Goal: Task Accomplishment & Management: Manage account settings

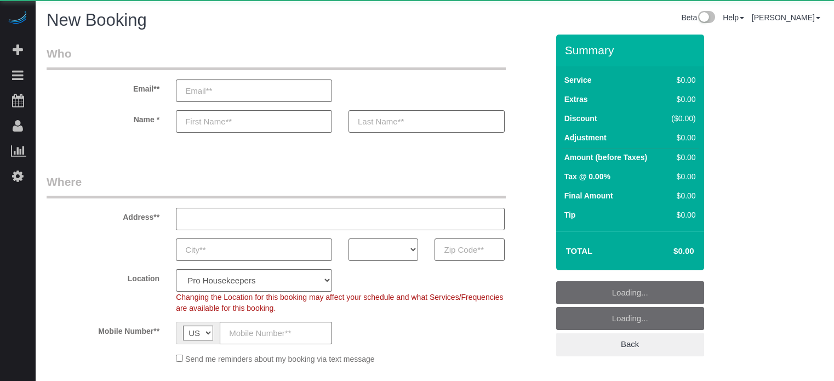
select select "4"
select select "number:9"
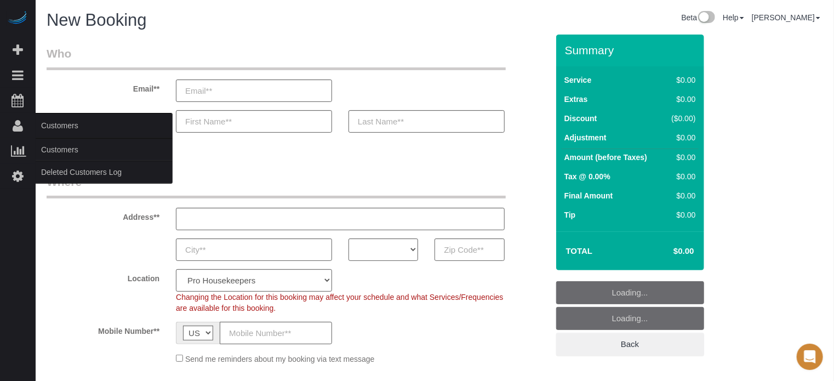
drag, startPoint x: 46, startPoint y: 150, endPoint x: 55, endPoint y: 148, distance: 8.9
click at [46, 150] on link "Customers" at bounding box center [104, 150] width 137 height 22
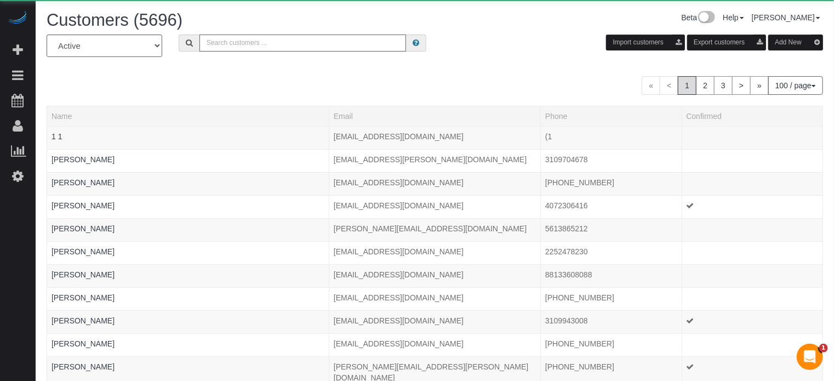
click at [238, 39] on input "text" at bounding box center [302, 43] width 207 height 17
paste input "Shirley"
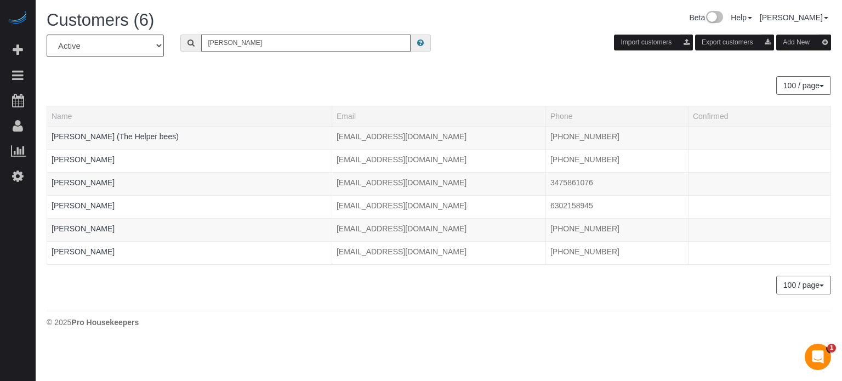
click at [249, 38] on input "Shirley" at bounding box center [305, 43] width 209 height 17
paste input "Nevaeh"
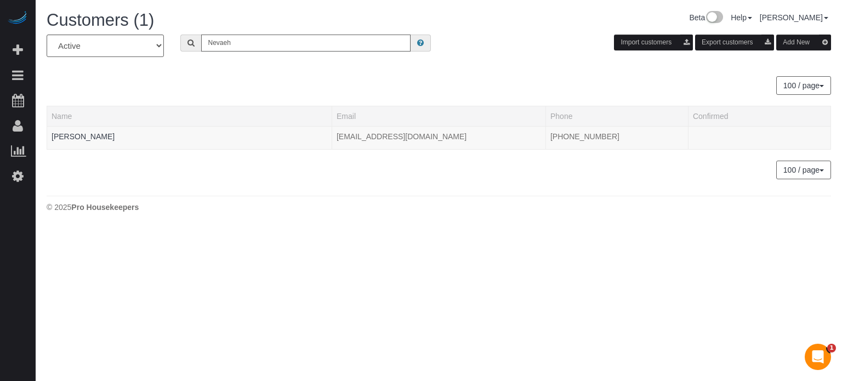
type input "Nevaeh"
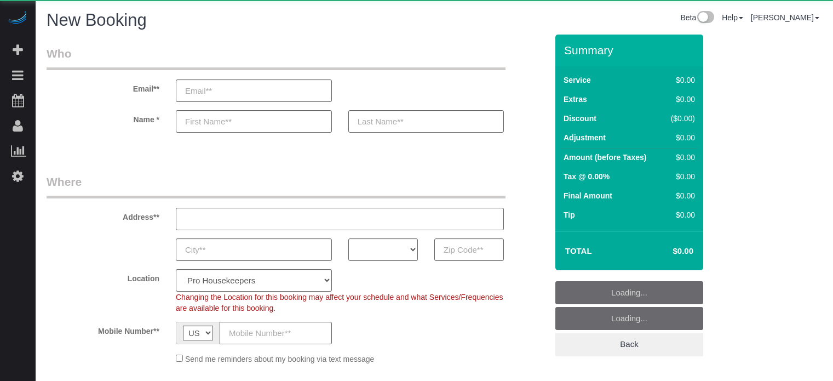
select select "4"
select select "number:9"
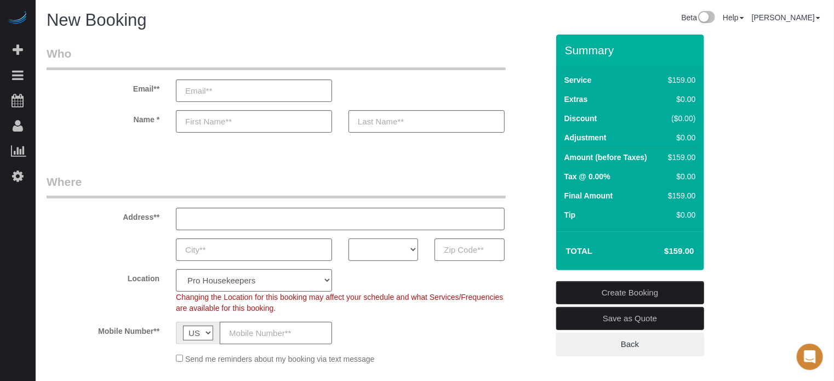
click at [407, 251] on select "AK AL AR AZ CA CO CT DC DE FL GA HI IA ID IL IN KS KY LA MA MD ME MI MN MO MS M…" at bounding box center [383, 249] width 70 height 22
select select "CA"
click at [348, 238] on select "AK AL AR AZ CA CO CT DC DE FL GA HI IA ID IL IN KS KY LA MA MD ME MI MN MO MS M…" at bounding box center [383, 249] width 70 height 22
click at [265, 280] on select "Pro Housekeepers Atlanta Austin Boston Chicago Cincinnati Clearwater Denver Ft …" at bounding box center [254, 280] width 156 height 22
select select "3"
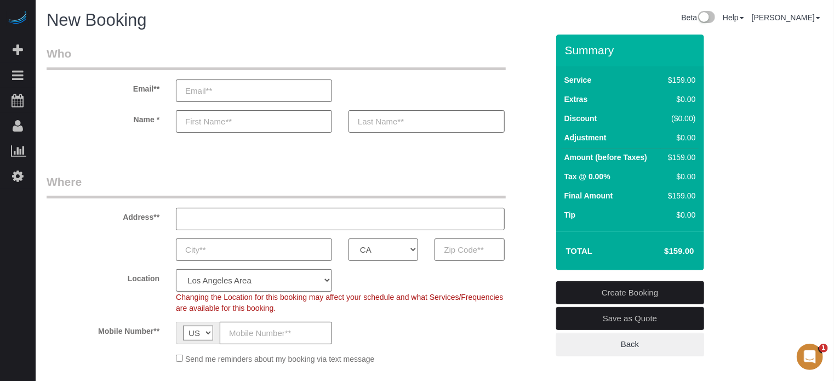
click at [176, 269] on select "Pro Housekeepers Atlanta Austin Boston Chicago Cincinnati Clearwater Denver Ft …" at bounding box center [254, 280] width 156 height 22
select select "object:1185"
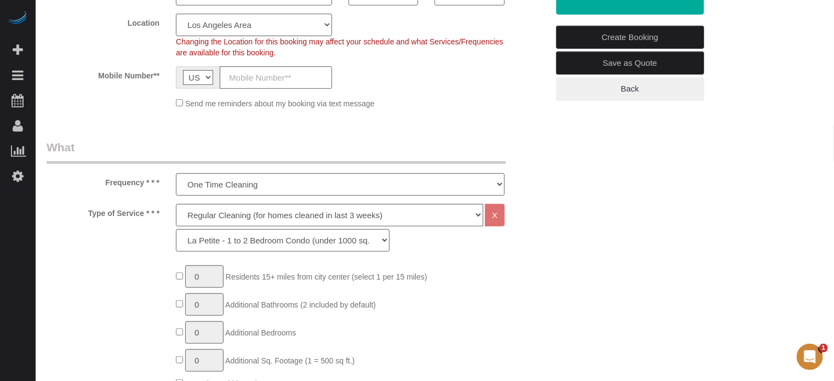
scroll to position [274, 0]
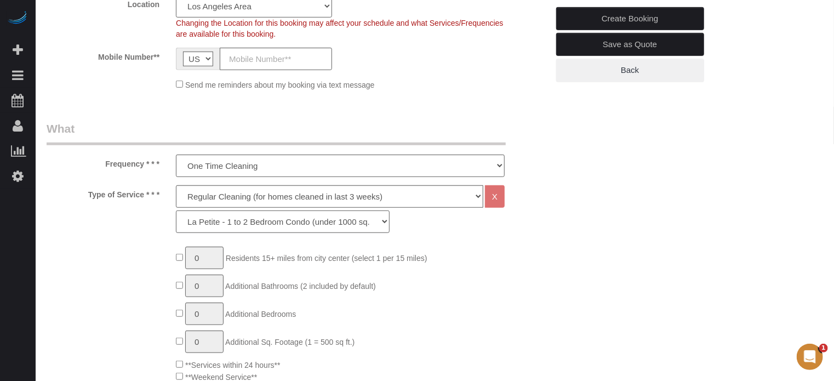
click at [268, 225] on select "La Petite - 1 to 2 Bedroom Condo (under 1000 sq. ft.) La Petite II - 2 Bedroom …" at bounding box center [283, 221] width 214 height 22
select select "229"
click at [176, 210] on select "La Petite - 1 to 2 Bedroom Condo (under 1000 sq. ft.) La Petite II - 2 Bedroom …" at bounding box center [283, 221] width 214 height 22
type input "1"
click at [210, 262] on input "1" at bounding box center [204, 258] width 38 height 22
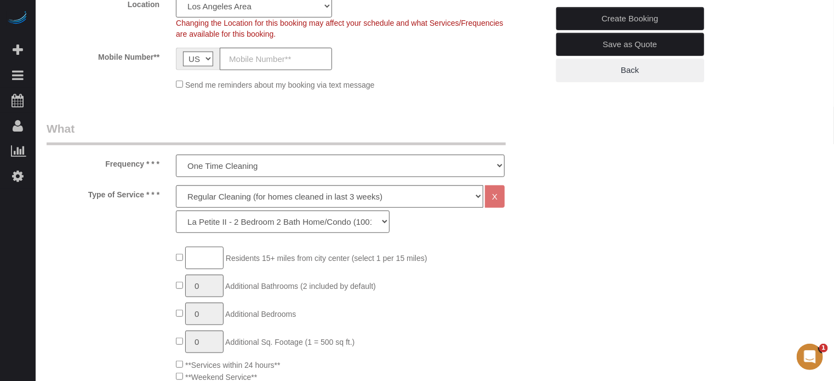
type input "2"
type input "1"
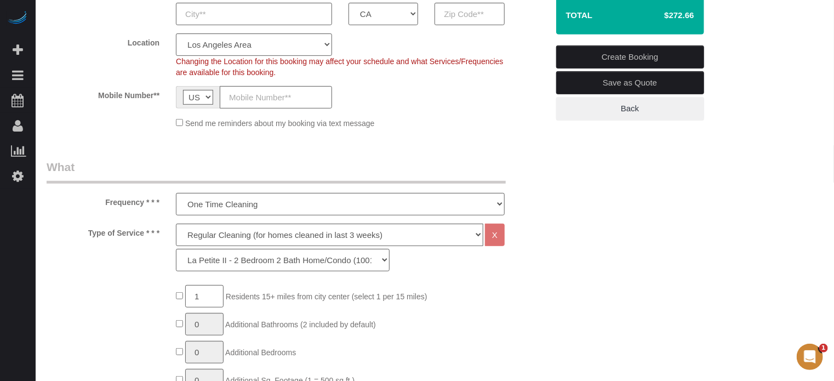
scroll to position [219, 0]
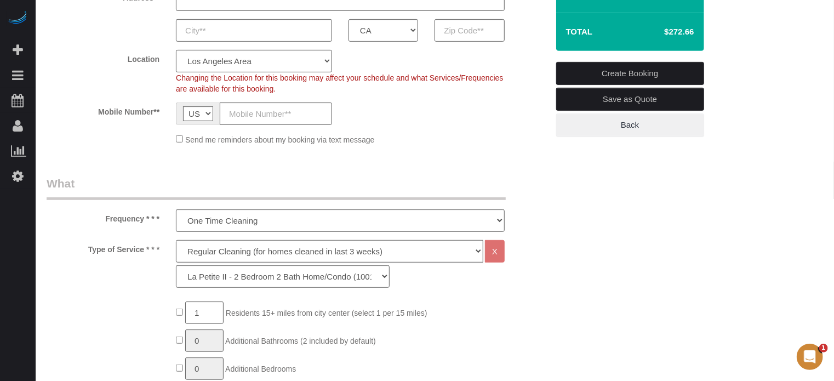
click at [318, 249] on select "Deep Cleaning (for homes that have not been cleaned in 3+ weeks) Spruce Regular…" at bounding box center [329, 251] width 307 height 22
select select "6"
click at [176, 240] on select "Deep Cleaning (for homes that have not been cleaned in 3+ weeks) Spruce Regular…" at bounding box center [329, 251] width 307 height 22
click at [250, 288] on div "Deep Cleaning (for homes that have not been cleaned in 3+ weeks) Spruce Regular…" at bounding box center [340, 266] width 345 height 53
click at [250, 276] on select "La Petite - 1 to 2 Bedroom Condo (under 1000 sq. ft.) La Petite II - 2 Bedroom …" at bounding box center [283, 276] width 214 height 22
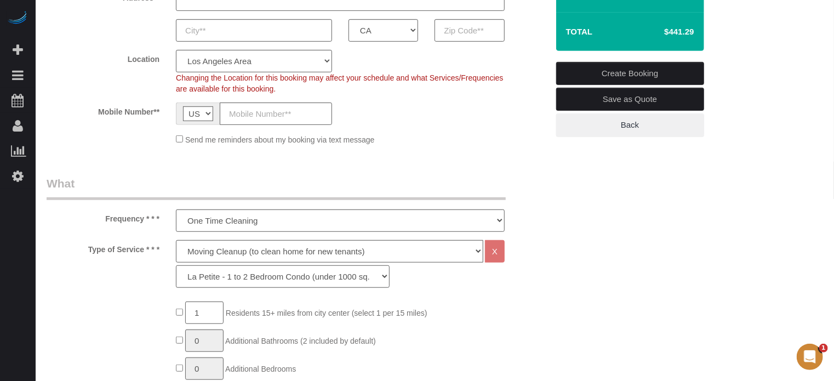
select select "266"
click at [176, 265] on select "La Petite - 1 to 2 Bedroom Condo (under 1000 sq. ft.) La Petite II - 2 Bedroom …" at bounding box center [283, 276] width 214 height 22
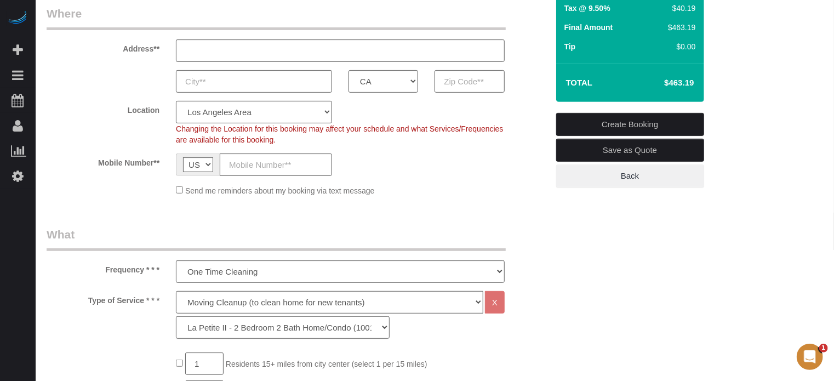
scroll to position [110, 0]
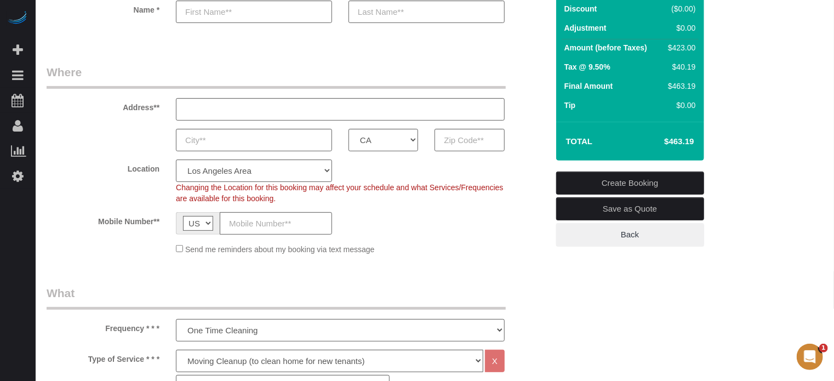
click at [668, 138] on h4 "$463.19" at bounding box center [662, 141] width 62 height 9
copy div "$463.19 Create Booking Save as Quote Back"
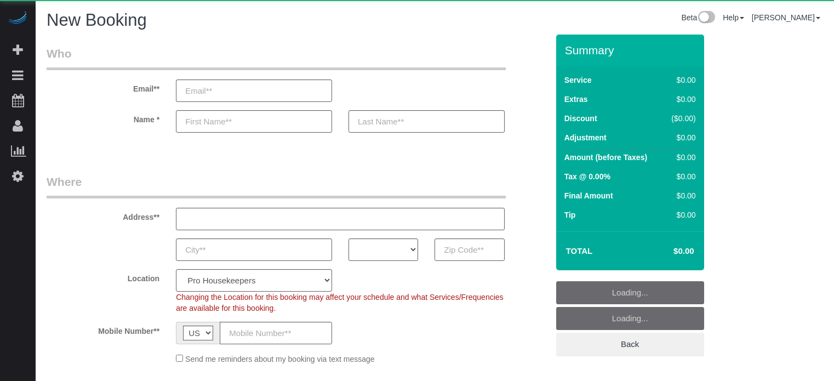
select select "number:9"
select select "object:611"
select select "4"
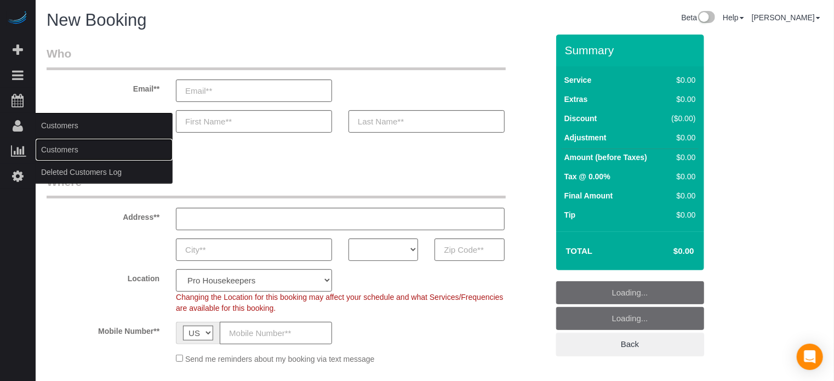
click at [65, 148] on link "Customers" at bounding box center [104, 150] width 137 height 22
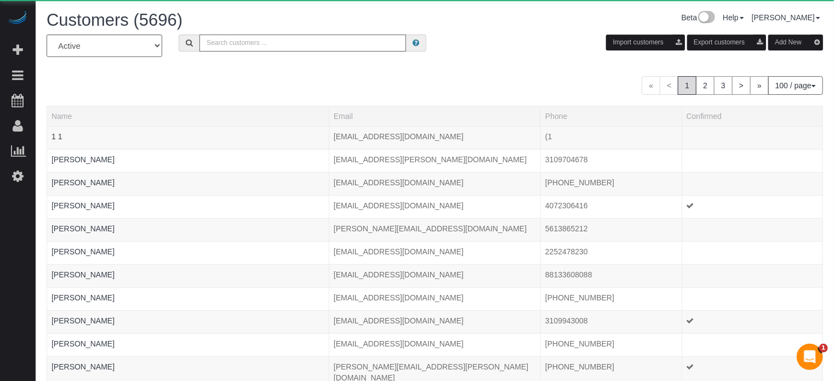
click at [244, 45] on input "text" at bounding box center [302, 43] width 207 height 17
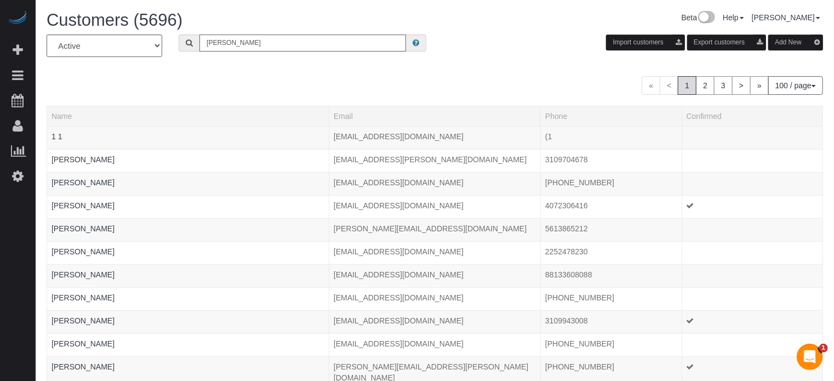
click at [274, 43] on input "[PERSON_NAME]" at bounding box center [302, 43] width 207 height 17
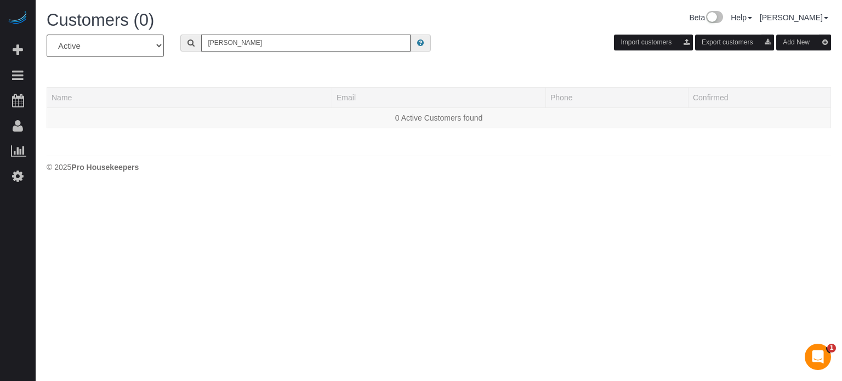
click at [274, 43] on input "[PERSON_NAME]" at bounding box center [305, 43] width 209 height 17
drag, startPoint x: 26, startPoint y: 260, endPoint x: 32, endPoint y: 253, distance: 9.0
click at [26, 260] on div "Beta Add Booking Bookings Active Bookings Cancelled Bookings Quote Inquiries Do…" at bounding box center [18, 190] width 36 height 381
click at [259, 39] on input "lilian t" at bounding box center [305, 43] width 209 height 17
drag, startPoint x: 260, startPoint y: 40, endPoint x: 145, endPoint y: 40, distance: 115.1
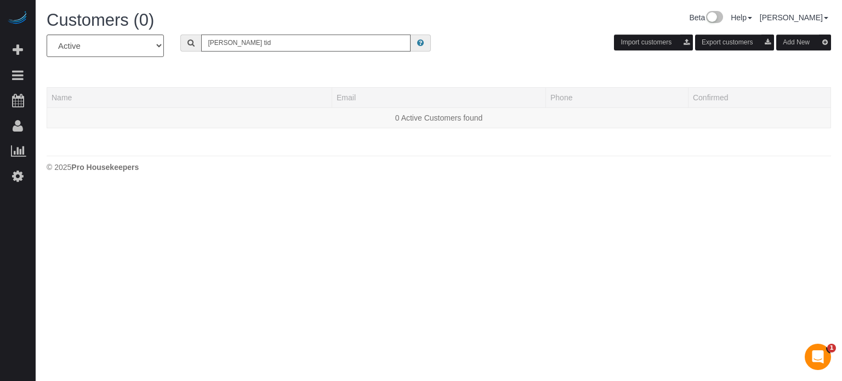
click at [145, 40] on div "All Active Archived lilian tid Import customers Export customers Add New" at bounding box center [438, 50] width 801 height 31
click at [230, 43] on input "lily ti" at bounding box center [305, 43] width 209 height 17
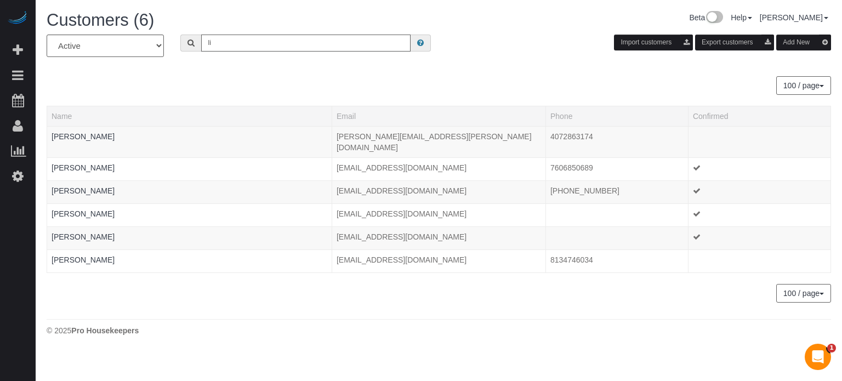
type input "l"
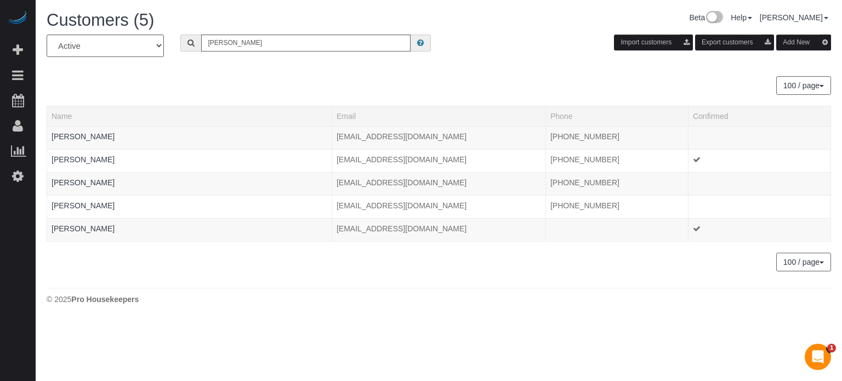
click at [168, 275] on div "All Active Archived Lilian Import customers Export customers Add New 100 / page…" at bounding box center [439, 159] width 784 height 248
drag, startPoint x: 62, startPoint y: 66, endPoint x: 218, endPoint y: 65, distance: 155.6
click at [62, 66] on div "All Active Archived Lilian Import customers Export customers Add New 100 / page…" at bounding box center [439, 153] width 784 height 237
click at [243, 43] on input "Lilian" at bounding box center [305, 43] width 209 height 17
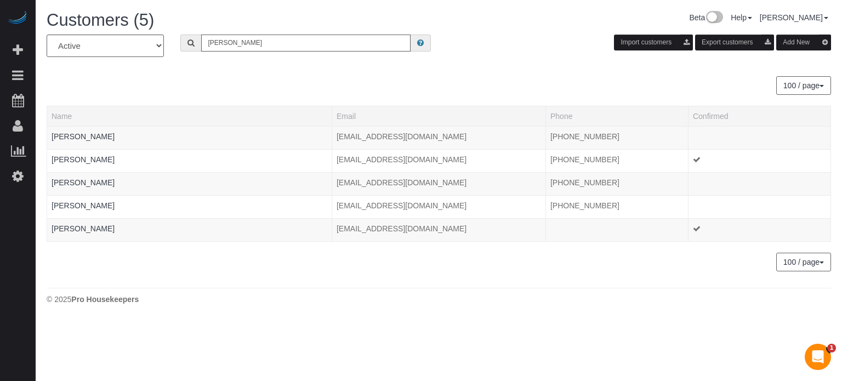
click at [243, 43] on input "Lilian" at bounding box center [305, 43] width 209 height 17
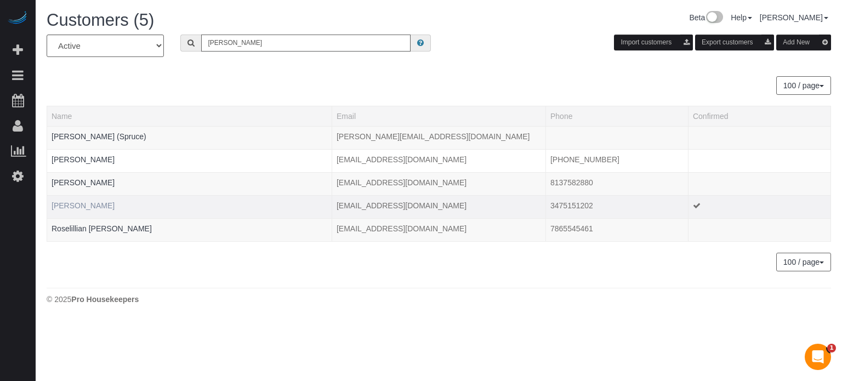
type input "lillian"
click at [72, 202] on link "Lillian Tible" at bounding box center [83, 205] width 63 height 9
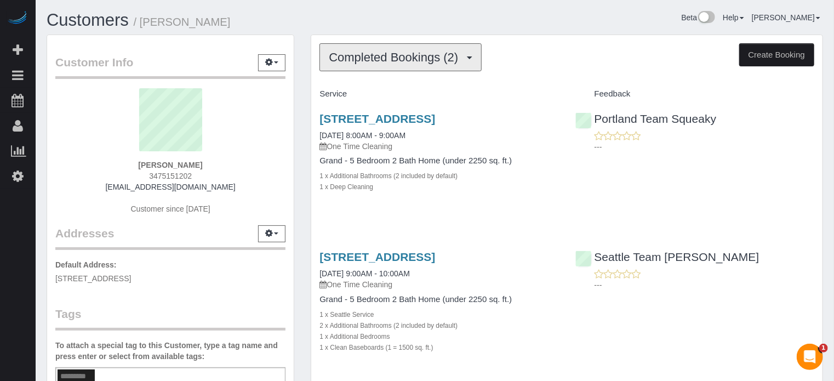
click at [368, 62] on span "Completed Bookings (2)" at bounding box center [396, 57] width 135 height 14
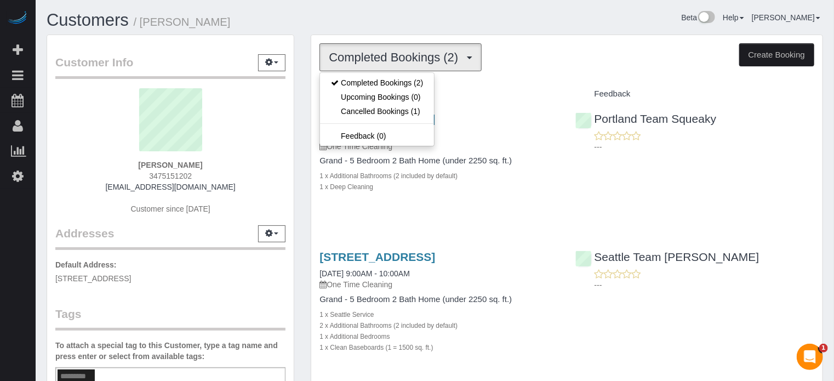
click at [368, 62] on span "Completed Bookings (2)" at bounding box center [396, 57] width 135 height 14
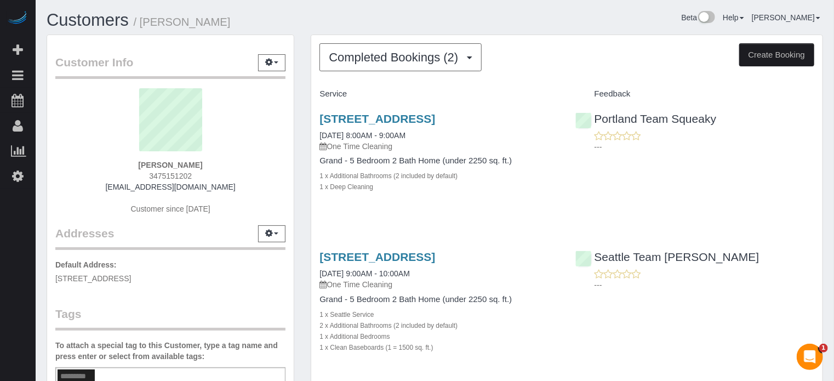
click at [786, 56] on button "Create Booking" at bounding box center [776, 54] width 75 height 23
select select "WA"
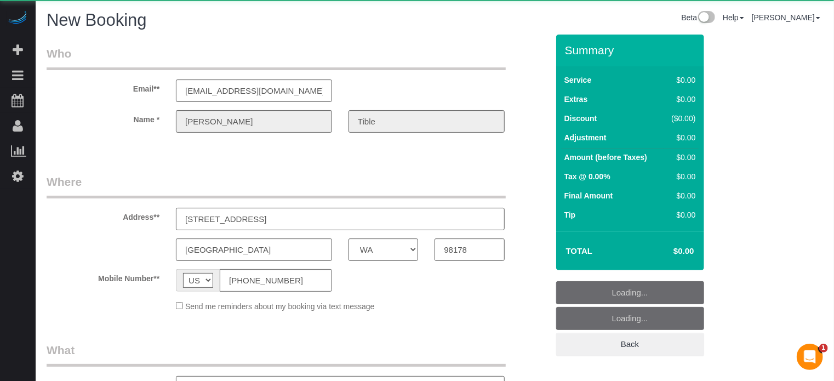
select select "string:fspay-04472bc5-1af5-4e5e-8373-5e0e5576a3fc"
select select "number:9"
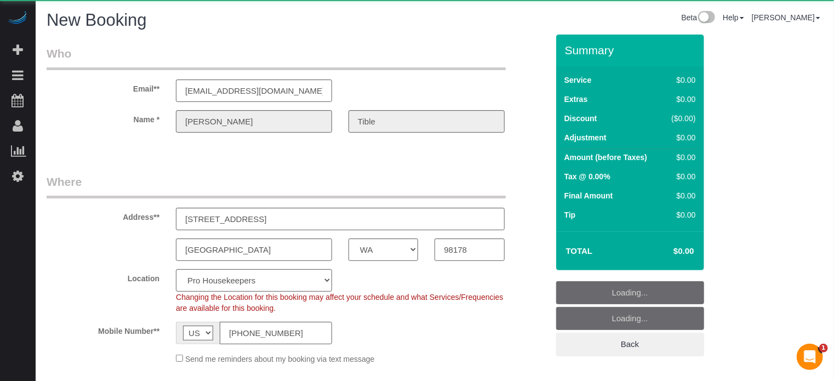
select select "object:2218"
select select "4"
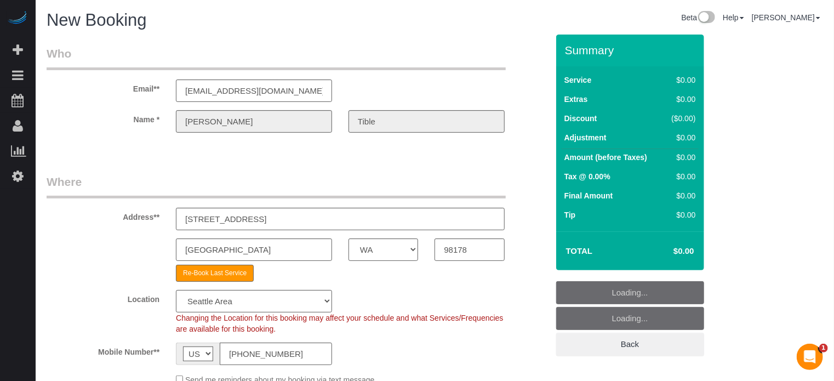
select select "object:2795"
select select "228"
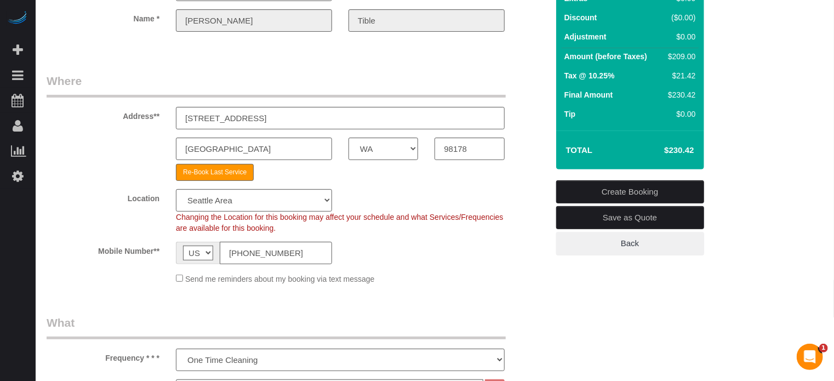
scroll to position [164, 0]
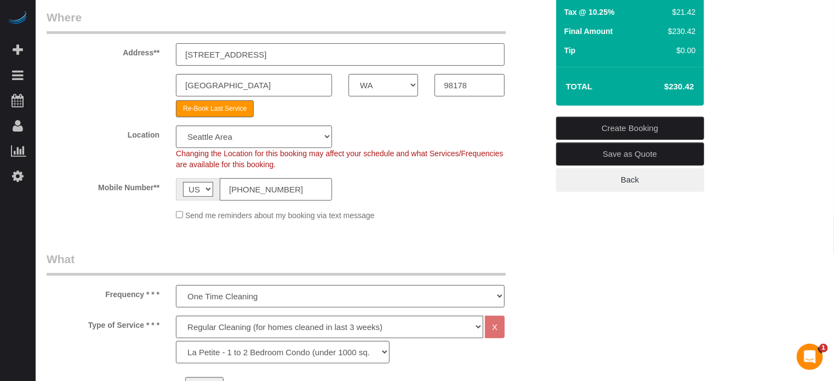
click at [228, 58] on input "[STREET_ADDRESS]" at bounding box center [340, 54] width 329 height 22
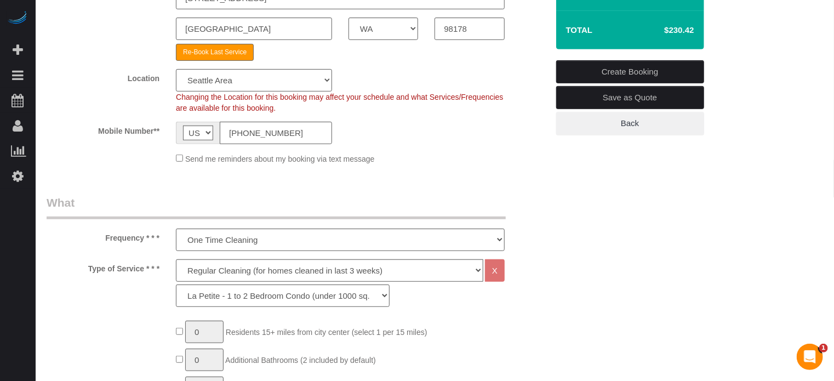
scroll to position [329, 0]
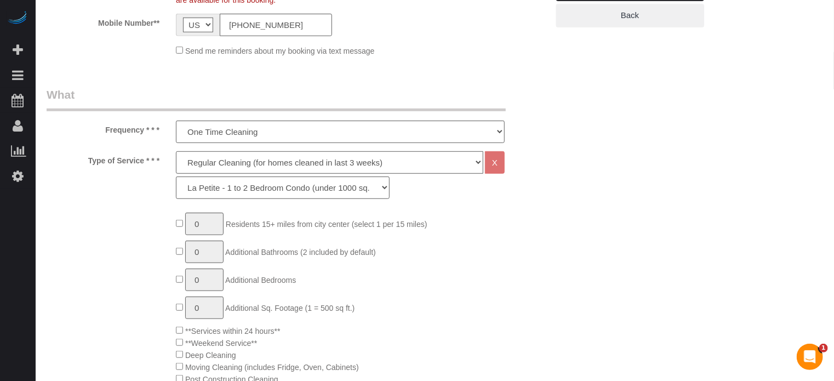
click at [240, 164] on select "Deep Cleaning (for homes that have not been cleaned in 3+ weeks) Spruce Regular…" at bounding box center [329, 162] width 307 height 22
select select "6"
click at [176, 151] on select "Deep Cleaning (for homes that have not been cleaned in 3+ weeks) Spruce Regular…" at bounding box center [329, 162] width 307 height 22
select select "265"
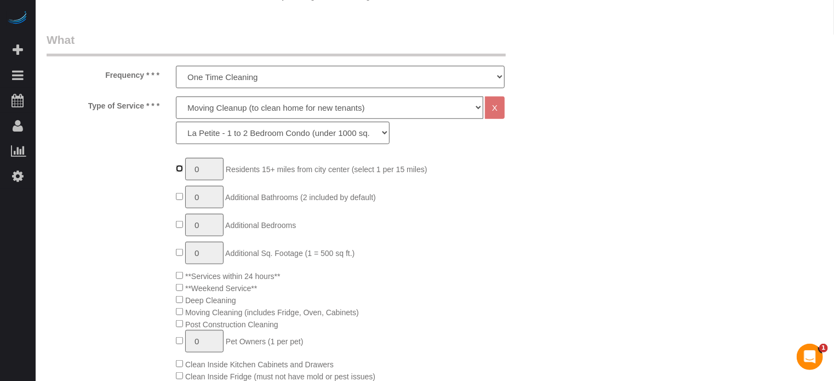
type input "1"
click at [261, 132] on select "La Petite - 1 to 2 Bedroom Condo (under 1000 sq. ft.) La Petite II - 2 Bedroom …" at bounding box center [283, 133] width 214 height 22
select select "269"
click at [176, 122] on select "La Petite - 1 to 2 Bedroom Condo (under 1000 sq. ft.) La Petite II - 2 Bedroom …" at bounding box center [283, 133] width 214 height 22
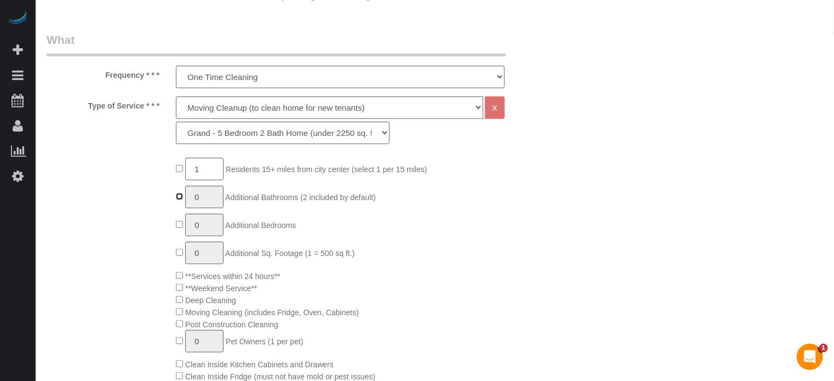
type input "1"
click at [208, 199] on input "1" at bounding box center [204, 197] width 38 height 22
type input "2"
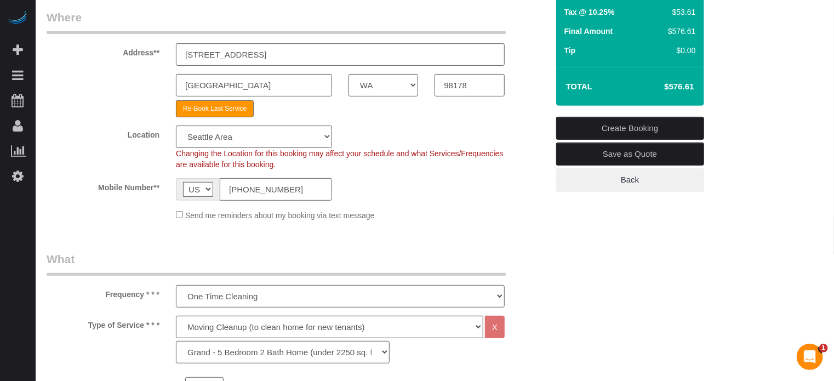
click at [533, 223] on fieldset "Where Address** 5144 S Augusta St seattle AK AL AR AZ CA CO CT DC DE FL GA HI I…" at bounding box center [297, 119] width 501 height 220
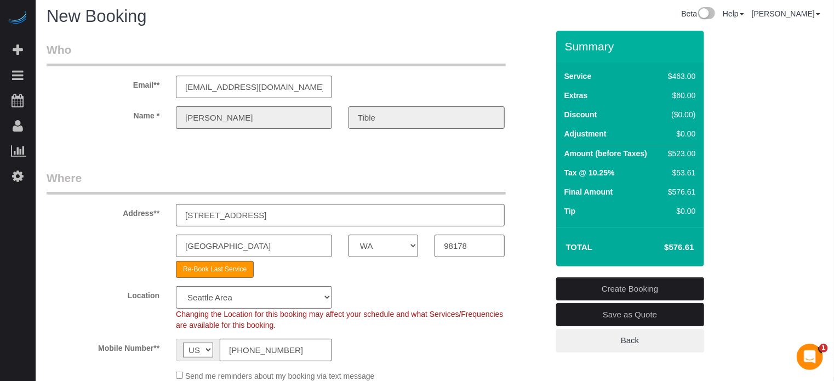
scroll to position [0, 0]
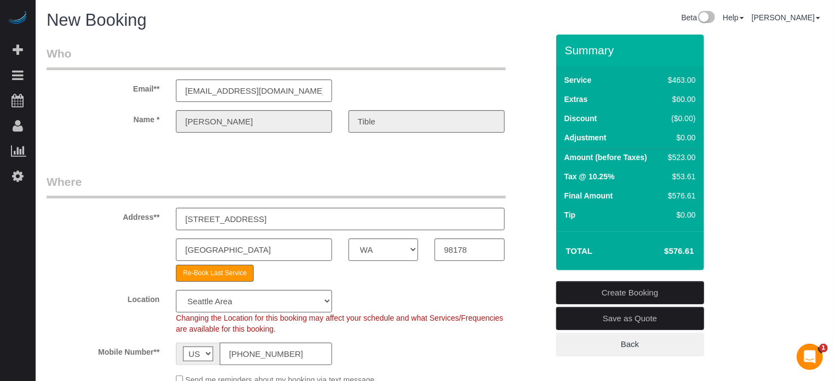
click at [537, 137] on sui-booking-customer "Email** lillianmlam@gmail.com Name * Lillian Tible" at bounding box center [297, 94] width 501 height 98
click at [539, 138] on sui-booking-customer "Email** lillianmlam@gmail.com Name * Lillian Tible" at bounding box center [297, 94] width 501 height 98
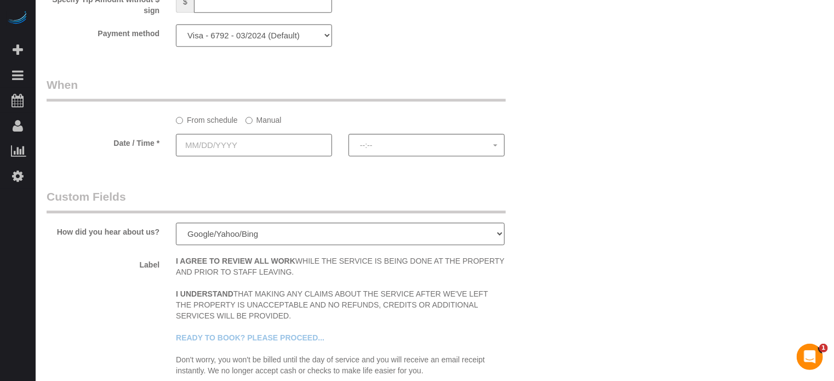
scroll to position [1362, 0]
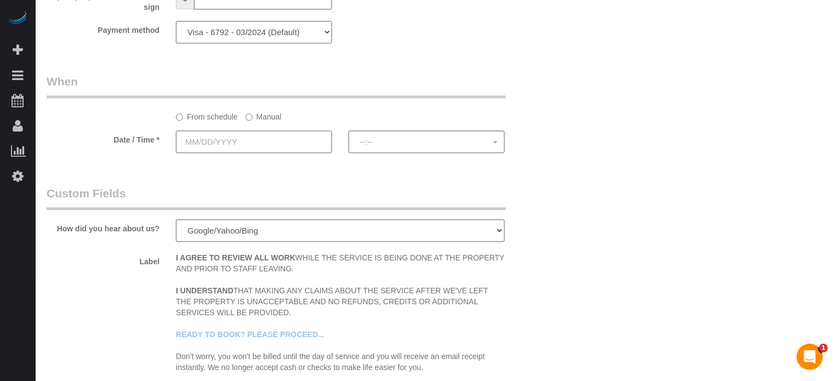
click at [327, 149] on input "text" at bounding box center [254, 141] width 156 height 22
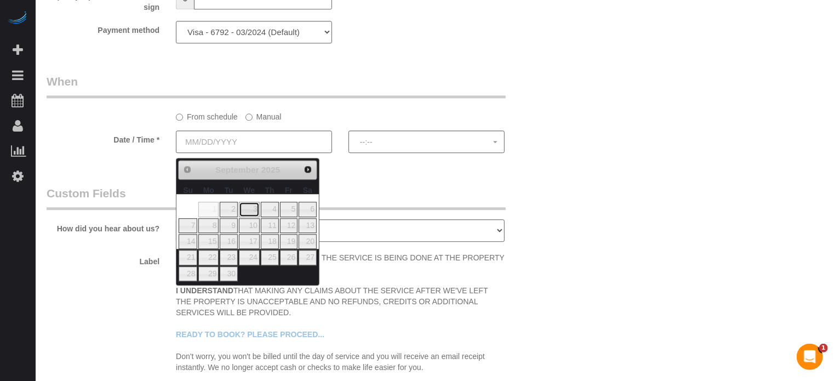
drag, startPoint x: 250, startPoint y: 210, endPoint x: 263, endPoint y: 208, distance: 12.7
click at [250, 210] on link "3" at bounding box center [249, 209] width 21 height 15
type input "09/03/2025"
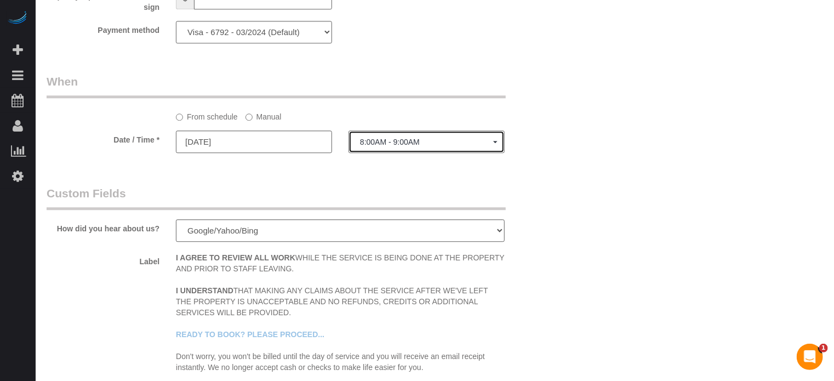
click at [389, 146] on span "8:00AM - 9:00AM" at bounding box center [426, 142] width 133 height 9
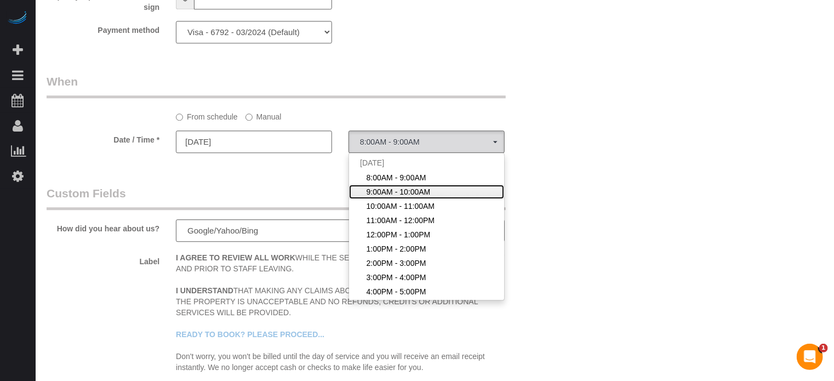
click at [391, 197] on span "9:00AM - 10:00AM" at bounding box center [399, 191] width 64 height 11
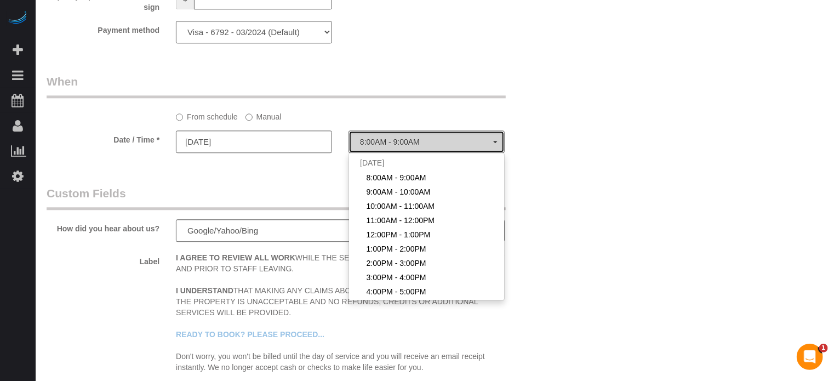
select select "spot2"
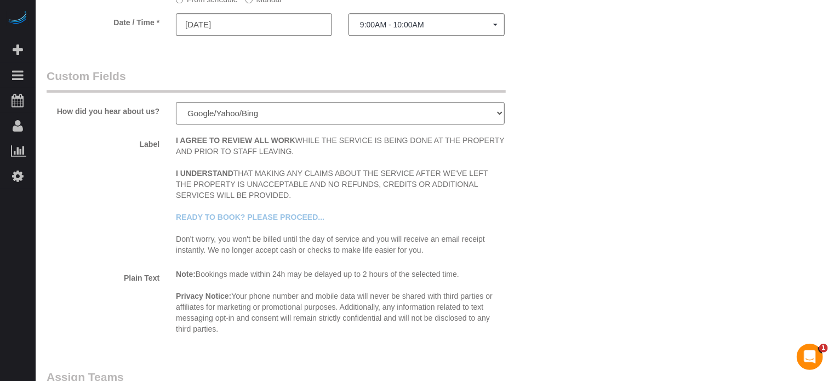
scroll to position [1830, 0]
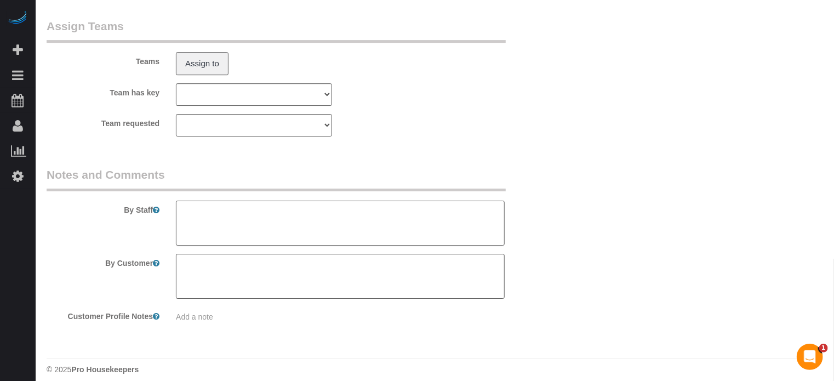
click at [286, 243] on textarea at bounding box center [340, 223] width 329 height 45
click at [317, 226] on textarea at bounding box center [340, 223] width 329 height 45
type textarea "You can park in the driveway. Utilities are ON. She'll be there to provide acce…"
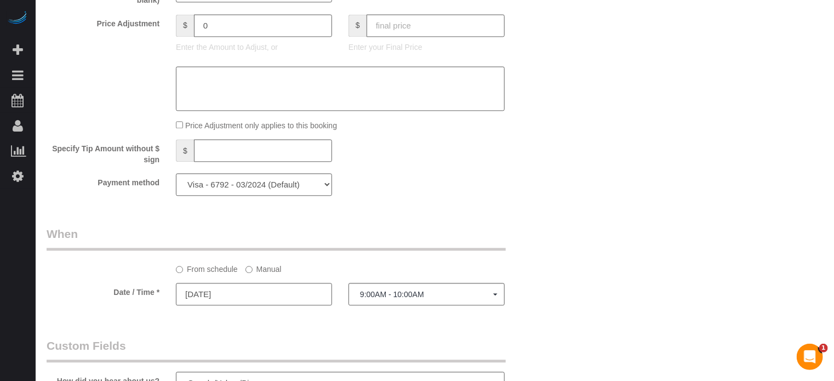
scroll to position [1220, 0]
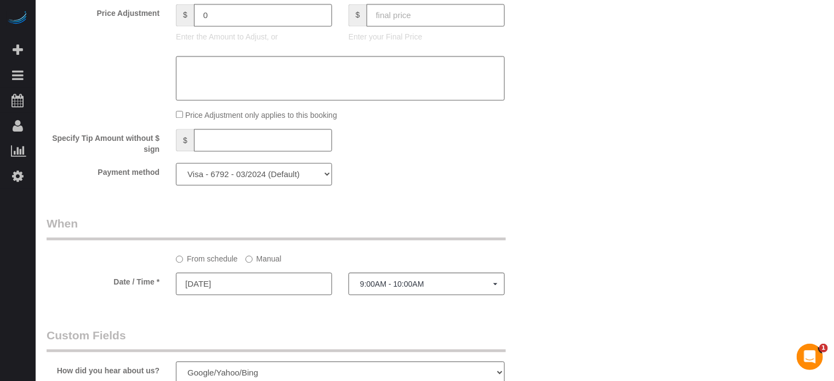
click at [235, 184] on select "Visa - 2573 - 06/2024 Visa - 6792 - 03/2024 (Default) Add Credit Card ─────────…" at bounding box center [254, 174] width 156 height 22
select select "string:fspay"
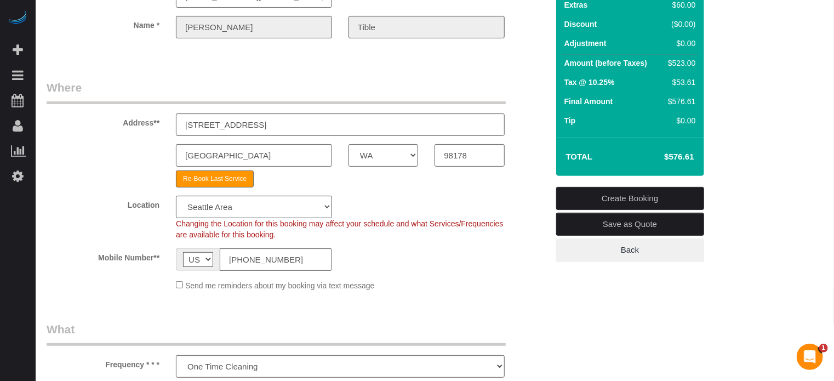
scroll to position [0, 0]
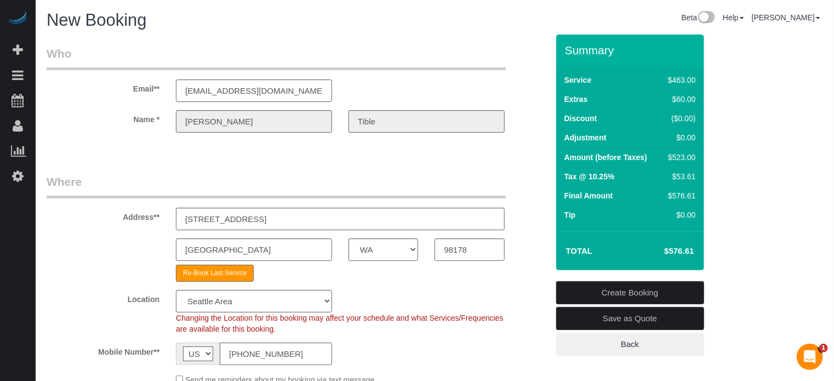
click at [161, 127] on div "Name * Lillian Tible" at bounding box center [297, 121] width 518 height 22
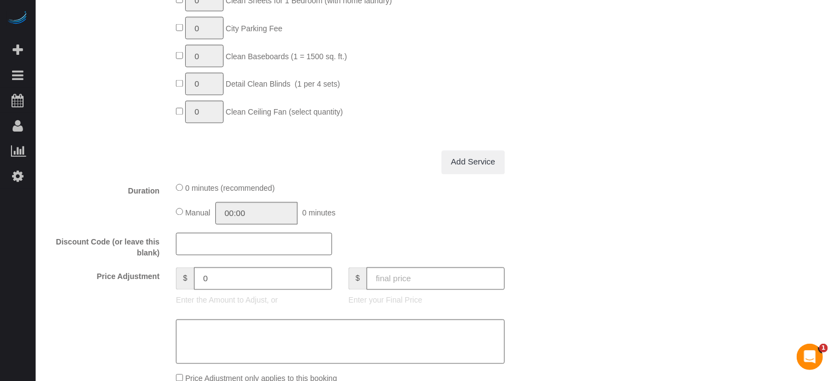
scroll to position [1150, 0]
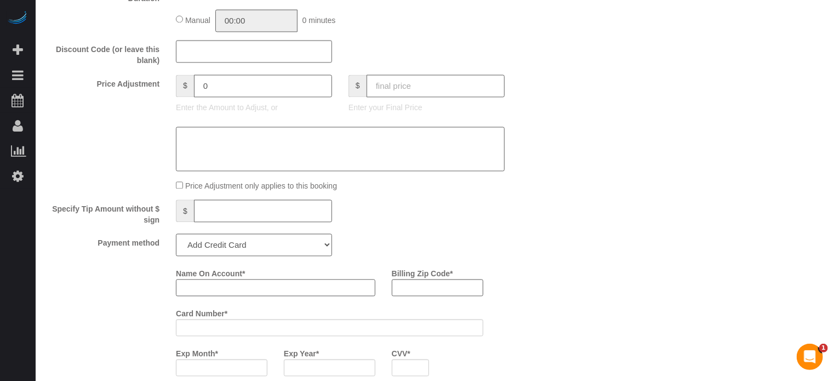
click at [254, 290] on input "Name On Account *" at bounding box center [275, 287] width 199 height 17
paste input "Lillian"
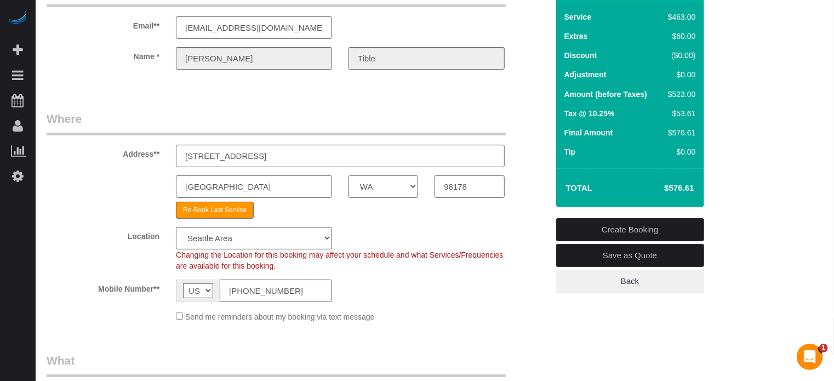
scroll to position [0, 0]
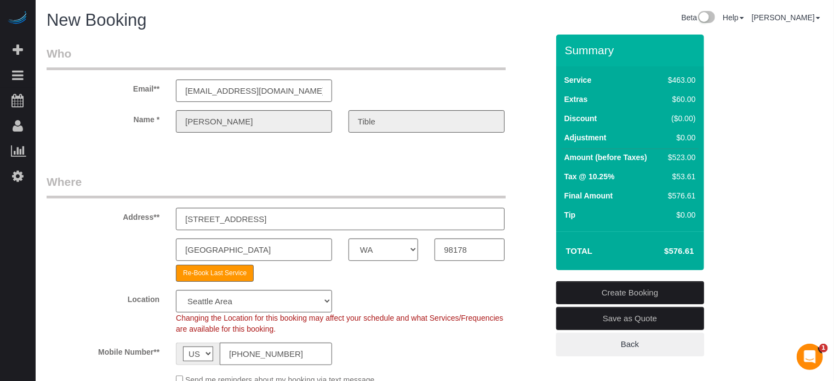
click at [329, 120] on div "Name * Lillian Tible" at bounding box center [297, 121] width 518 height 22
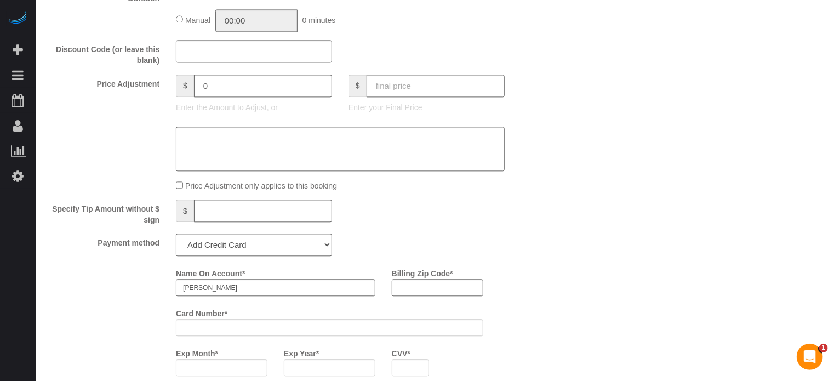
scroll to position [1186, 0]
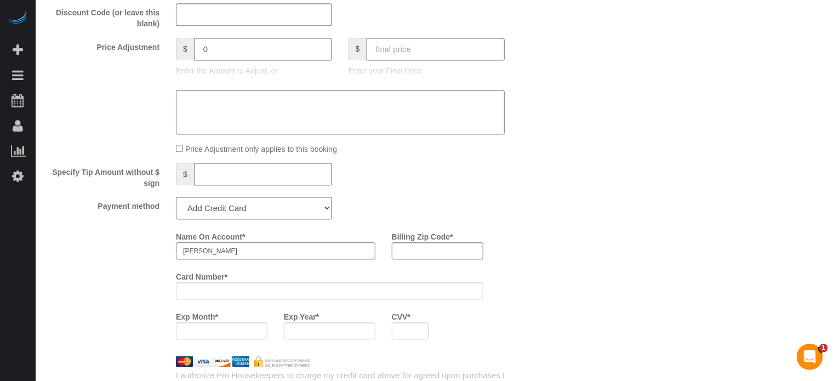
click at [265, 253] on input "Lillian" at bounding box center [275, 250] width 199 height 17
paste input "Tible"
type input "Lillian Tible"
click at [110, 262] on div "Name On Account * Lillian Tible Billing Zip Code * Card Number * Exp Month * Ex…" at bounding box center [297, 287] width 518 height 120
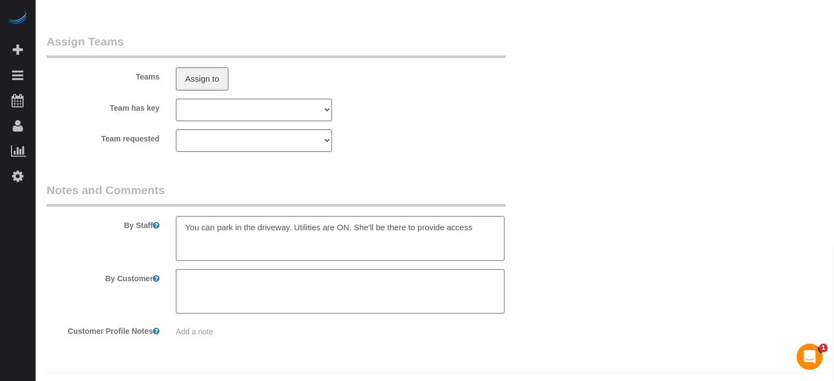
scroll to position [1983, 0]
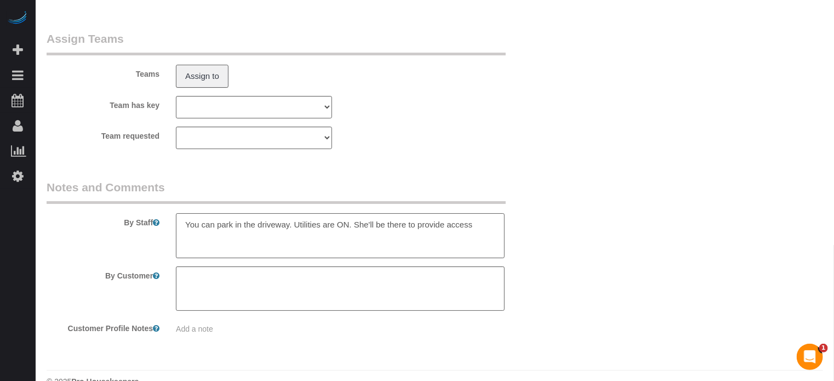
click at [496, 230] on textarea at bounding box center [340, 235] width 329 height 45
click at [498, 202] on legend "Notes and Comments" at bounding box center [276, 191] width 459 height 25
click at [347, 231] on textarea at bounding box center [340, 235] width 329 height 45
click at [333, 230] on textarea at bounding box center [340, 235] width 329 height 45
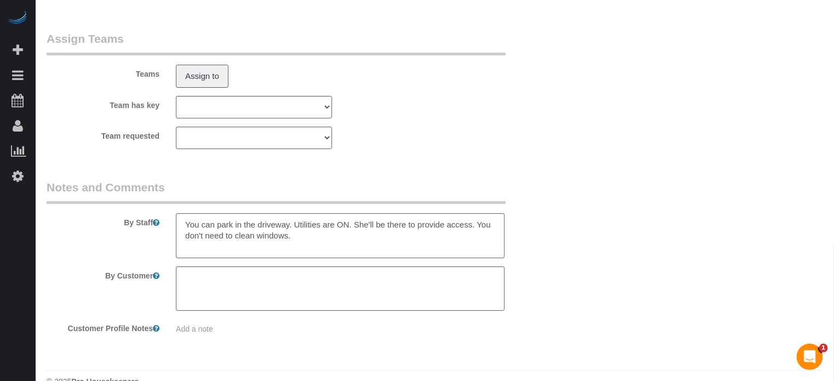
click at [353, 231] on textarea at bounding box center [340, 235] width 329 height 45
click at [354, 241] on textarea at bounding box center [340, 235] width 329 height 45
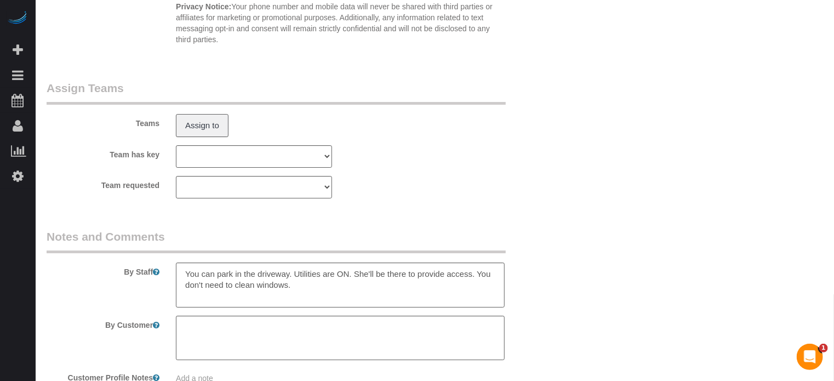
scroll to position [2009, 0]
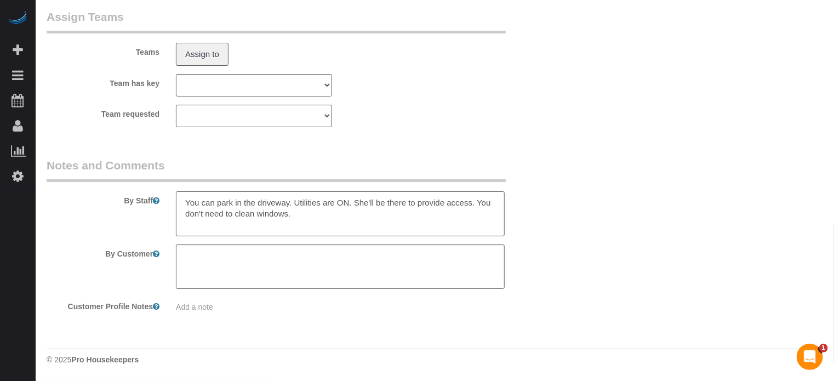
click at [299, 215] on textarea at bounding box center [340, 213] width 329 height 45
click at [350, 203] on textarea at bounding box center [340, 213] width 329 height 45
click at [351, 205] on textarea at bounding box center [340, 213] width 329 height 45
type textarea "You can park in the driveway. Utilities are ON. Vacant. She'll be there to prov…"
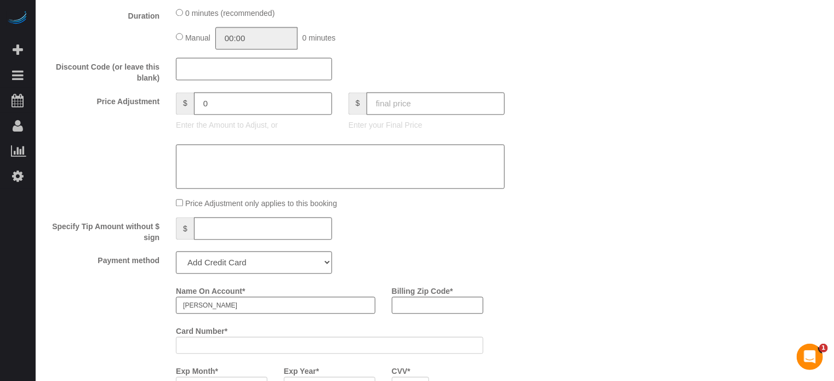
scroll to position [1242, 0]
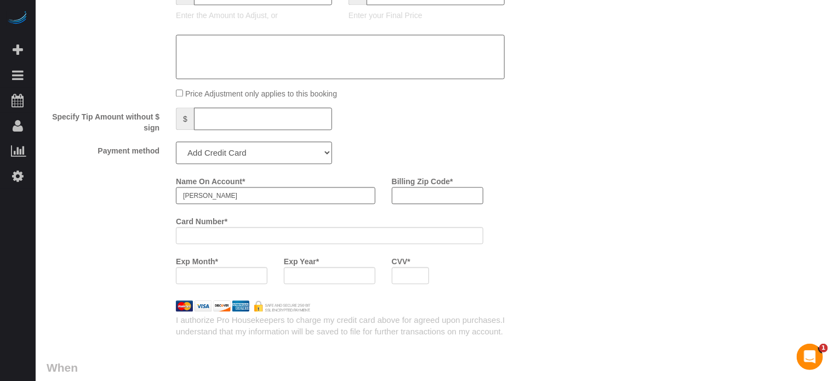
drag, startPoint x: 439, startPoint y: 205, endPoint x: 522, endPoint y: 205, distance: 82.7
click at [439, 204] on input "Billing Zip Code *" at bounding box center [438, 195] width 92 height 17
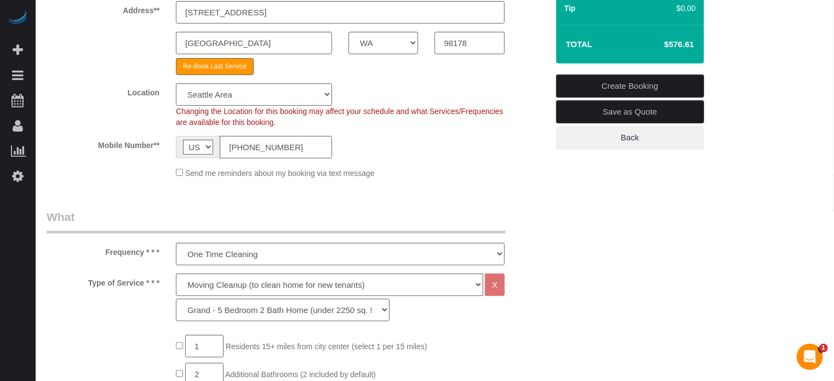
scroll to position [201, 0]
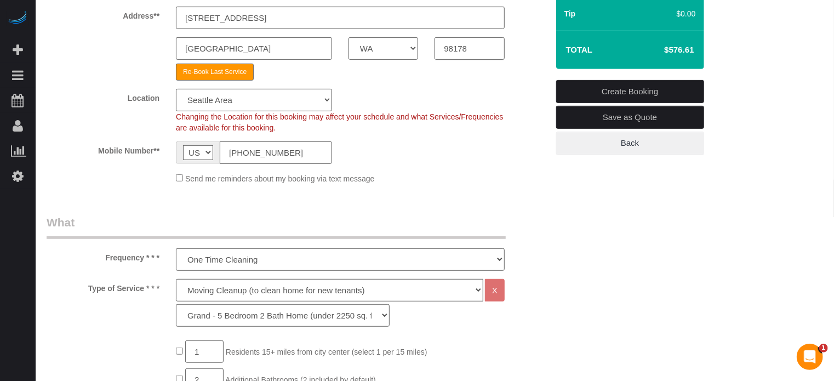
click at [459, 45] on input "98178" at bounding box center [470, 48] width 70 height 22
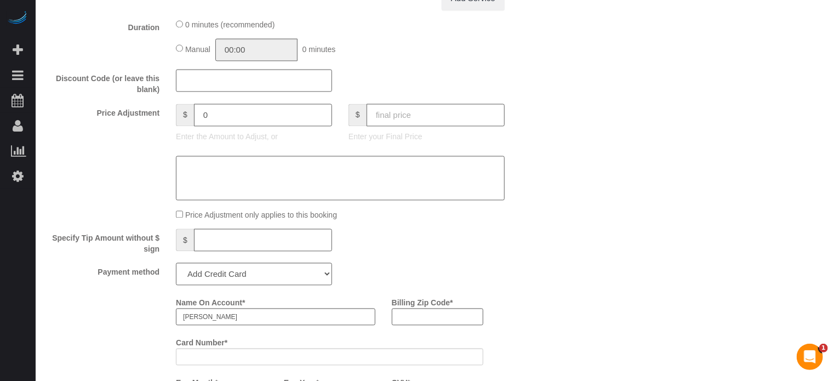
scroll to position [1115, 0]
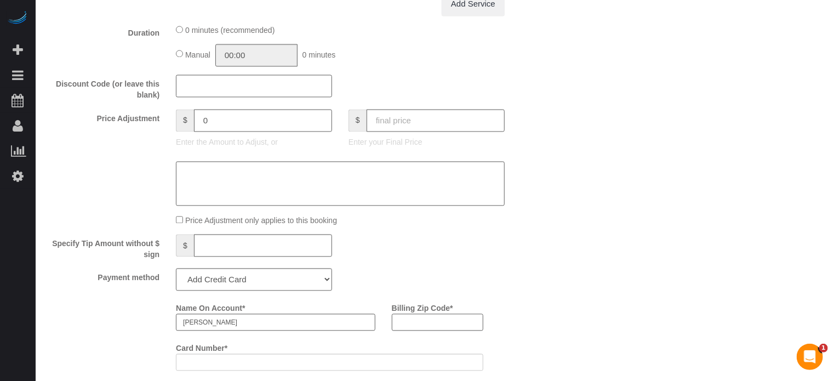
click at [449, 330] on input "Billing Zip Code *" at bounding box center [438, 321] width 92 height 17
type input "98030"
click at [434, 289] on div "Payment method Visa - 2573 - 06/2024 Visa - 6792 - 03/2024 (Default) Add Credit…" at bounding box center [297, 279] width 518 height 22
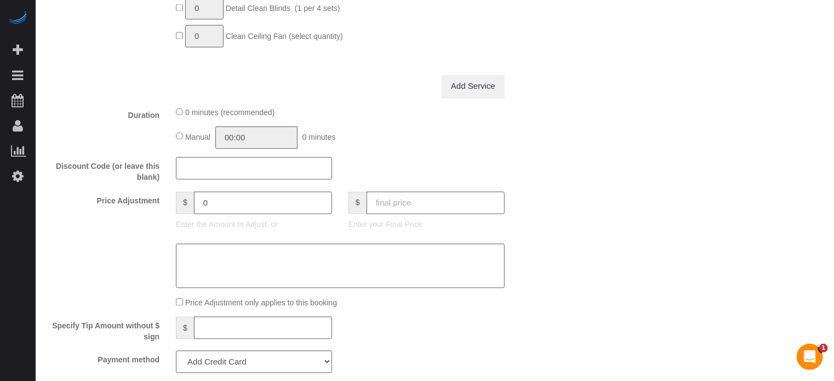
scroll to position [1060, 0]
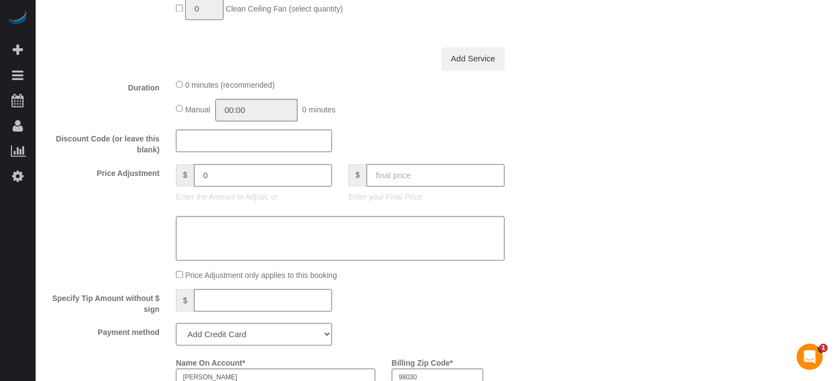
click at [414, 185] on input "text" at bounding box center [436, 175] width 138 height 22
type input "526"
click at [612, 227] on div "Who Email** lillianmlam@gmail.com Name * Lillian Tible Where Address** 5144 S A…" at bounding box center [435, 130] width 776 height 2313
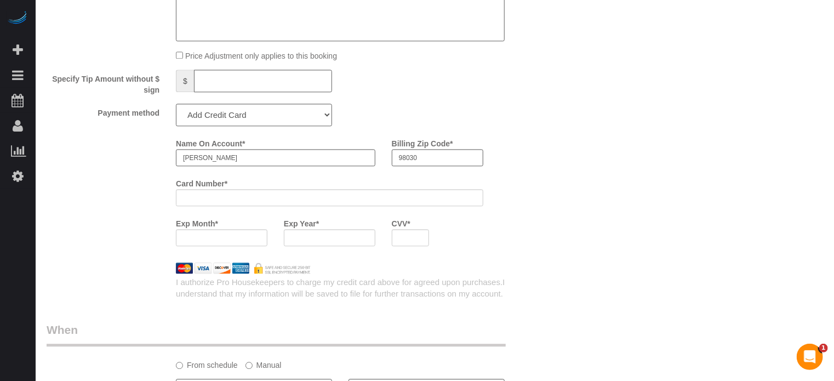
type input "-45.9"
click at [515, 247] on div "Name On Account * Lillian Tible Billing Zip Code * 98030 Card Number * Exp Mont…" at bounding box center [362, 194] width 388 height 120
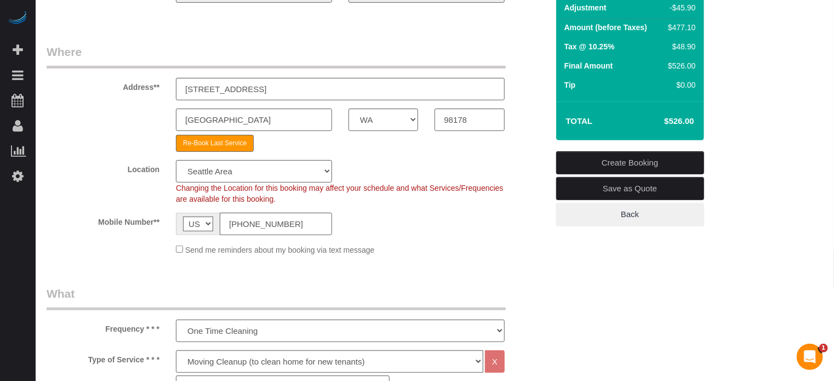
scroll to position [129, 0]
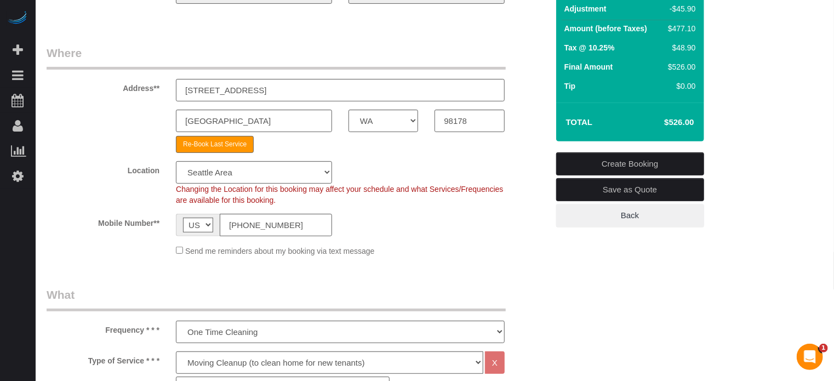
click at [602, 162] on link "Create Booking" at bounding box center [630, 163] width 148 height 23
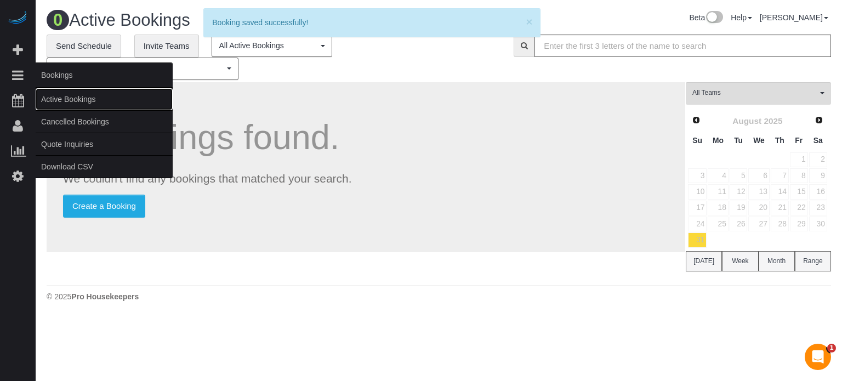
click at [58, 100] on link "Active Bookings" at bounding box center [104, 99] width 137 height 22
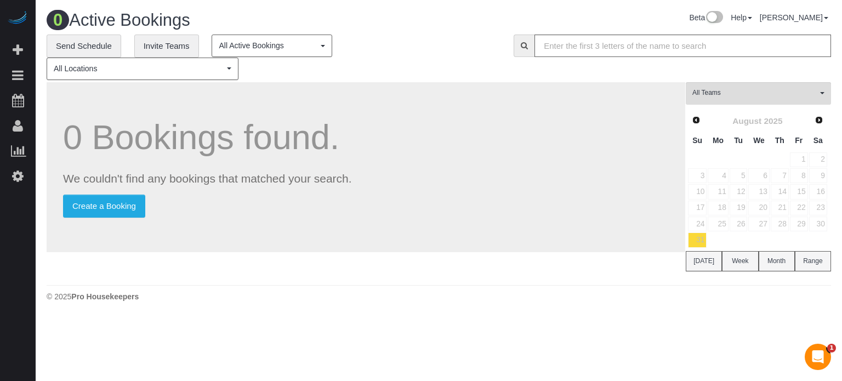
click at [393, 68] on div "**********" at bounding box center [272, 57] width 450 height 45
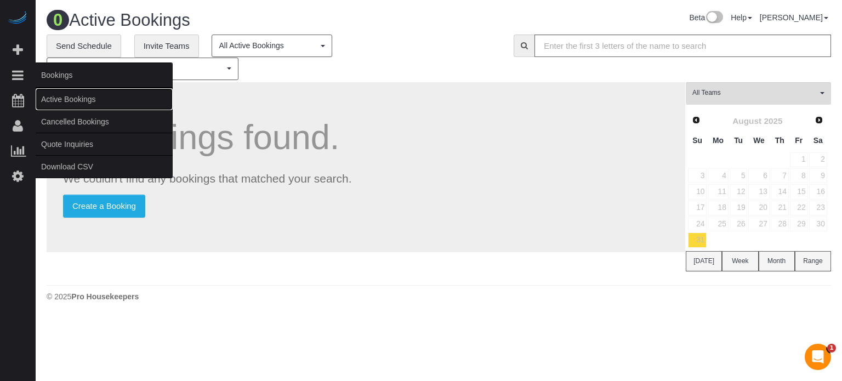
click at [65, 104] on link "Active Bookings" at bounding box center [104, 99] width 137 height 22
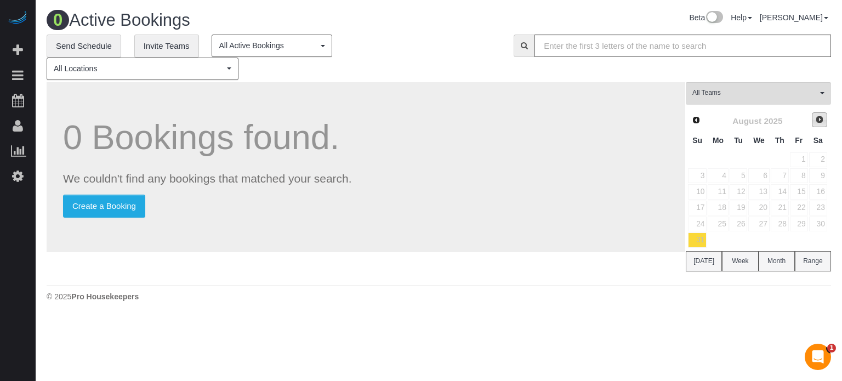
click at [815, 119] on span "Next" at bounding box center [819, 119] width 9 height 9
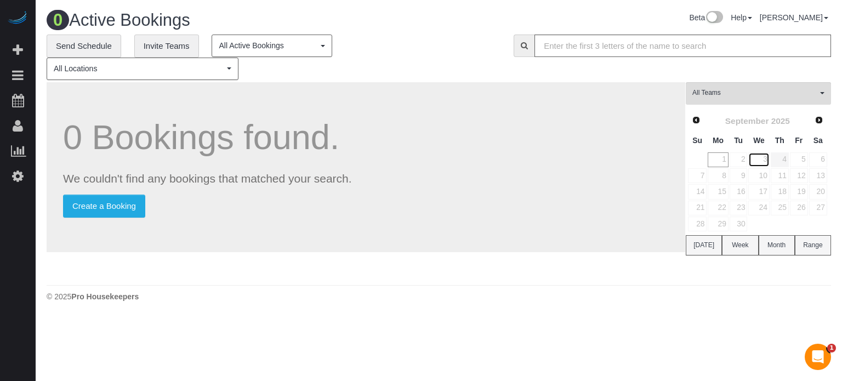
click at [766, 155] on link "3" at bounding box center [758, 159] width 21 height 15
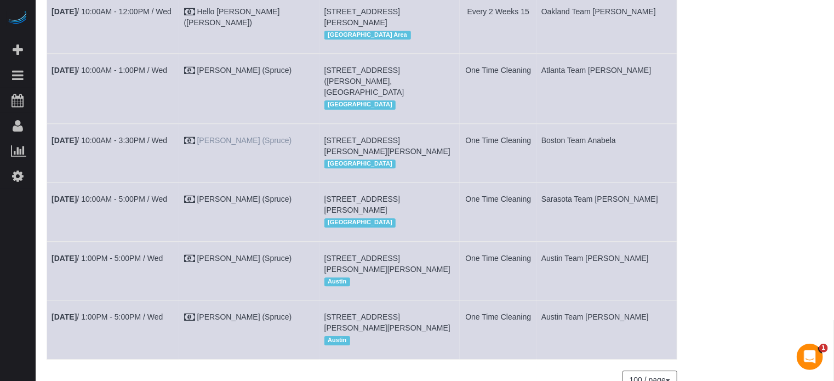
scroll to position [1425, 0]
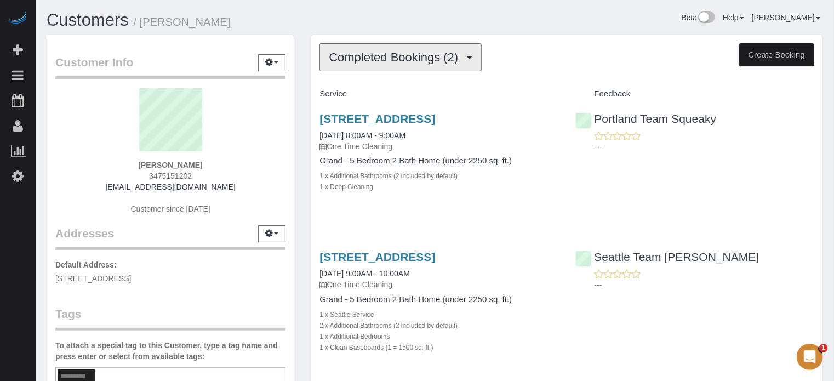
click at [405, 56] on span "Completed Bookings (2)" at bounding box center [396, 57] width 135 height 14
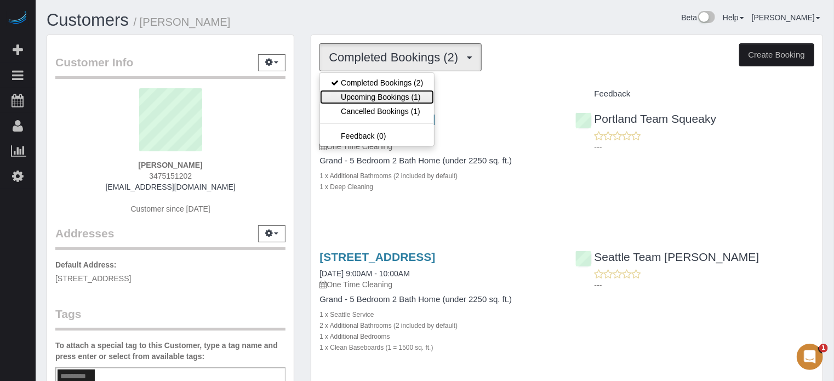
click at [404, 90] on link "Upcoming Bookings (1)" at bounding box center [377, 97] width 114 height 14
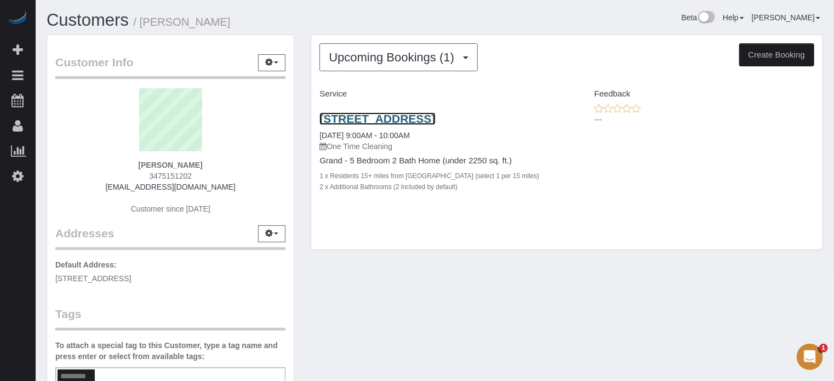
click at [375, 120] on link "[STREET_ADDRESS]" at bounding box center [377, 118] width 116 height 13
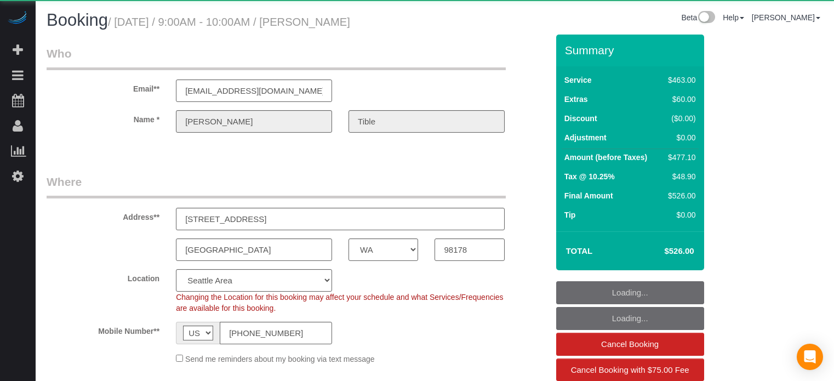
select select "WA"
select select "number:9"
select select "object:801"
select select "spot1"
select select "6"
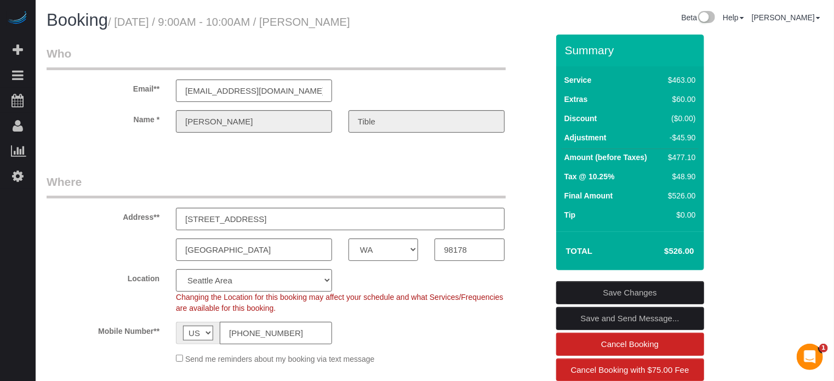
drag, startPoint x: 812, startPoint y: 245, endPoint x: 793, endPoint y: 242, distance: 18.8
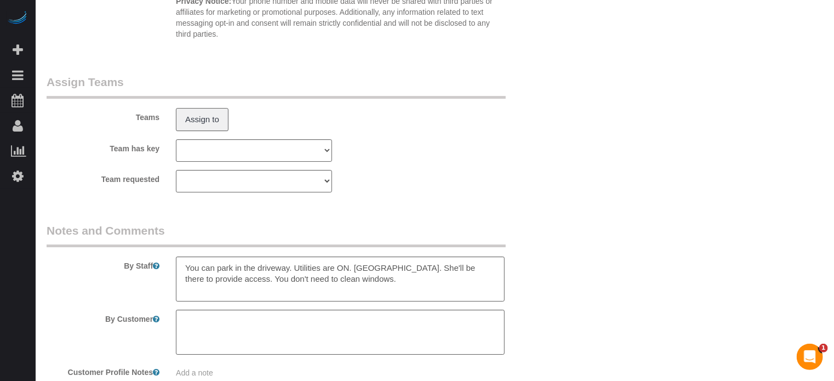
scroll to position [1797, 0]
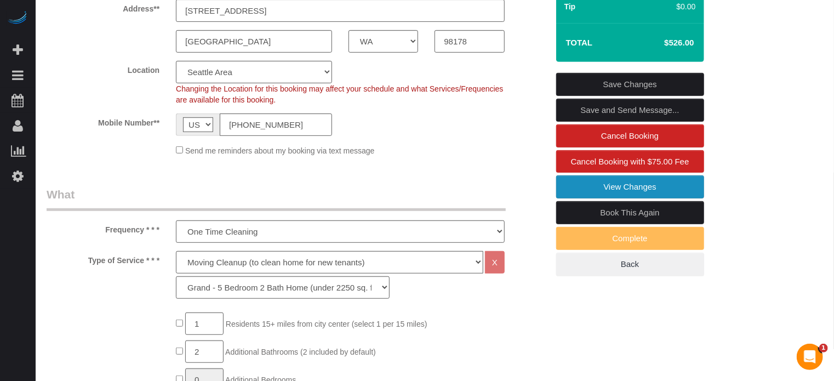
scroll to position [0, 0]
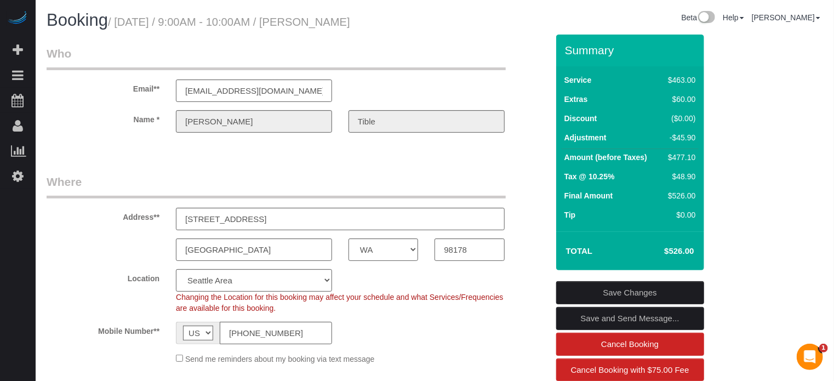
click at [109, 184] on legend "Where" at bounding box center [276, 186] width 459 height 25
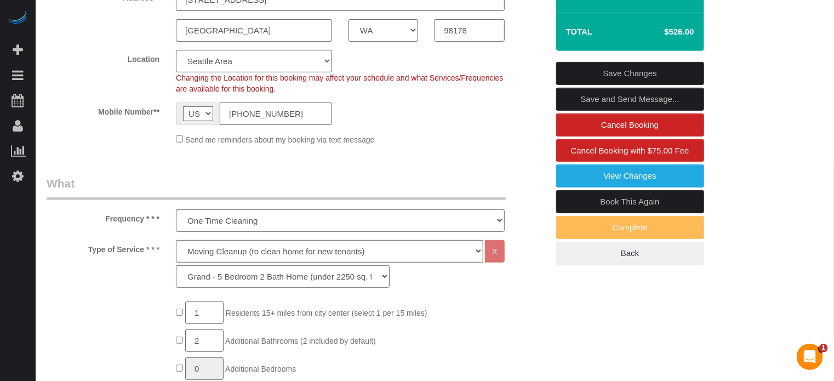
scroll to position [1893, 0]
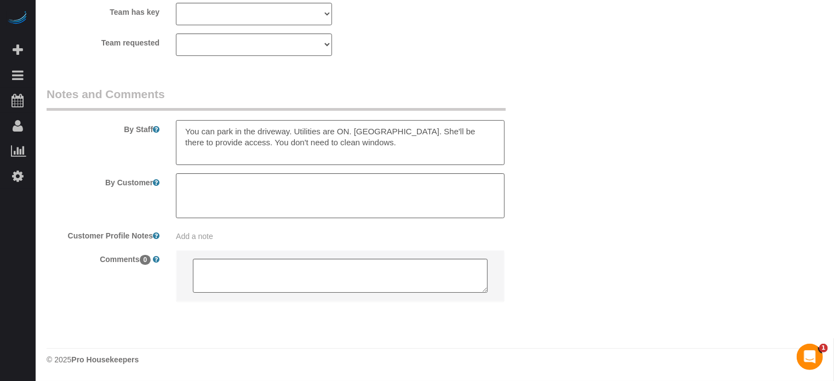
click at [392, 144] on textarea at bounding box center [340, 142] width 329 height 45
type textarea "You can park in the driveway. Utilities are ON. [GEOGRAPHIC_DATA]. She'll be th…"
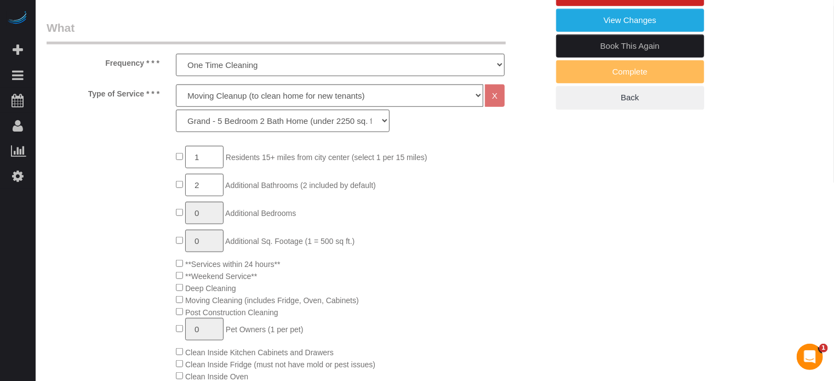
scroll to position [49, 0]
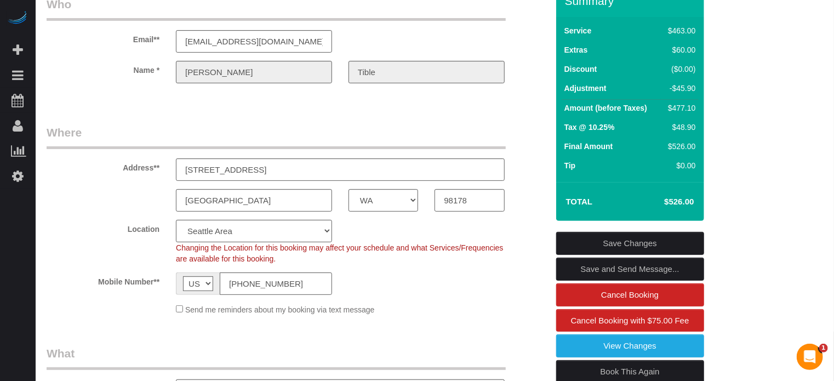
click at [654, 241] on link "Save Changes" at bounding box center [630, 243] width 148 height 23
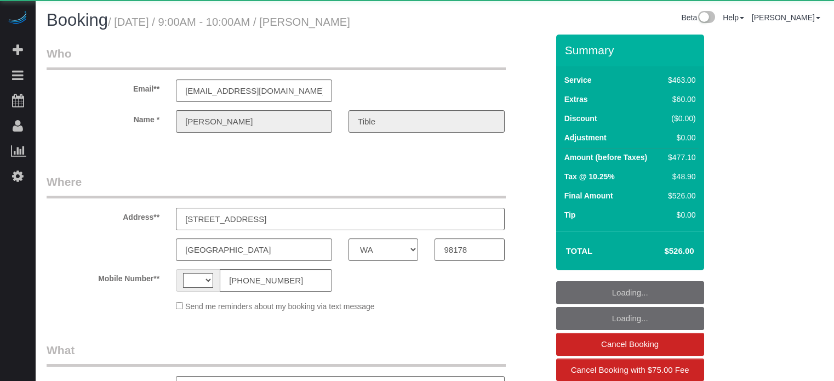
select select "WA"
select select "string:[GEOGRAPHIC_DATA]"
select select "object:801"
select select "6"
select select "spot1"
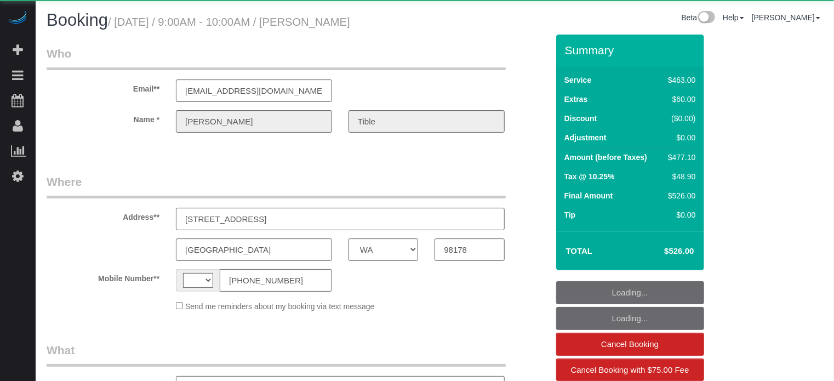
select select "number:9"
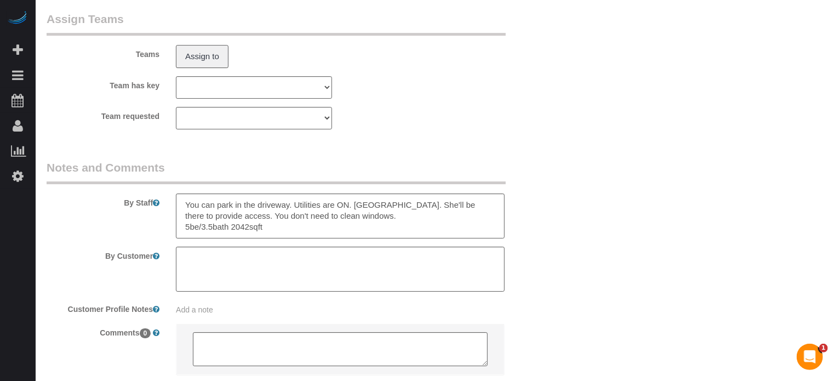
scroll to position [1827, 0]
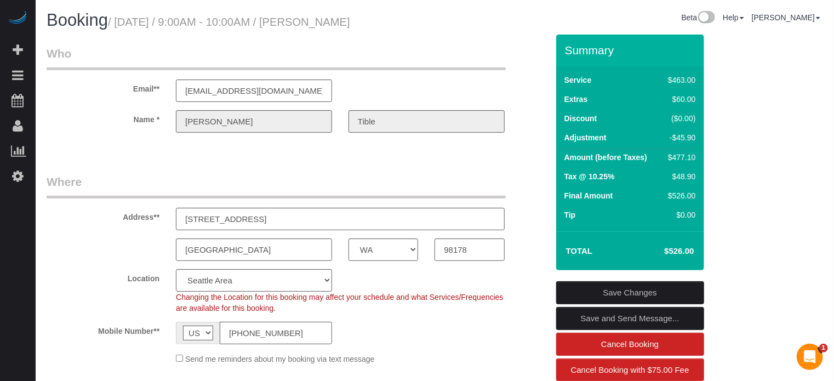
click at [67, 179] on legend "Where" at bounding box center [276, 186] width 459 height 25
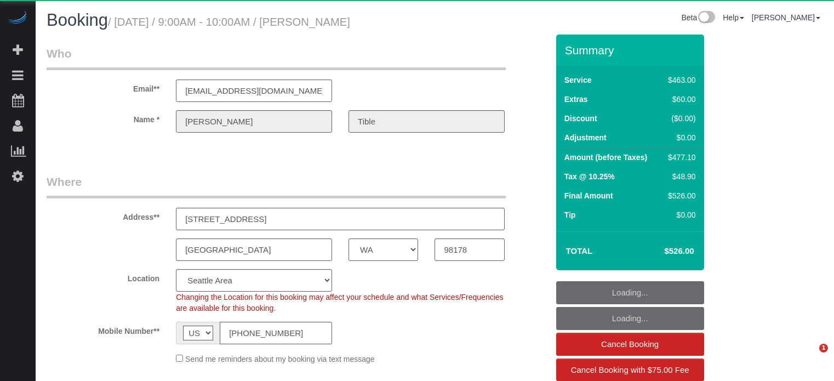
select select "WA"
select select "6"
select select "spot1"
select select "number:9"
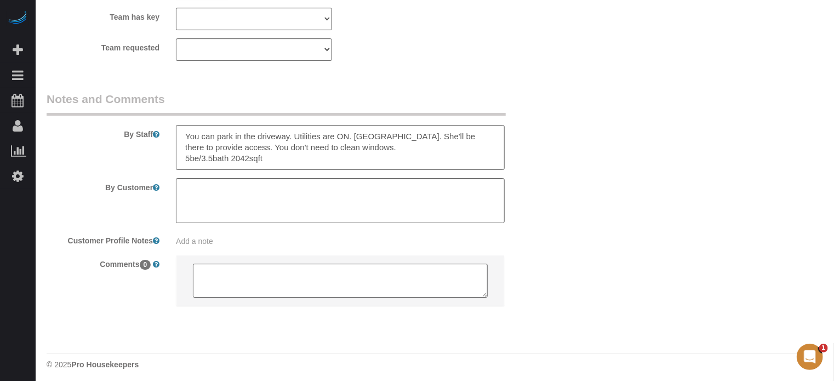
scroll to position [1893, 0]
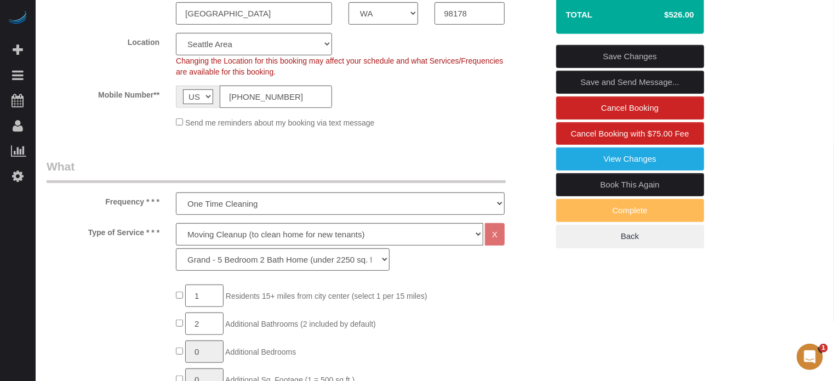
scroll to position [140, 0]
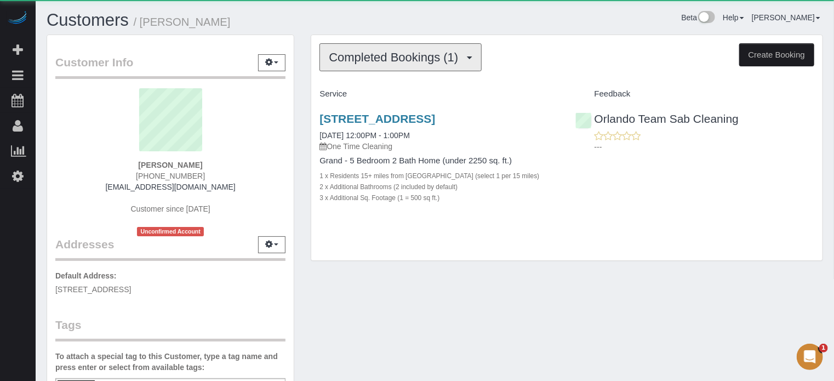
click at [402, 56] on span "Completed Bookings (1)" at bounding box center [396, 57] width 135 height 14
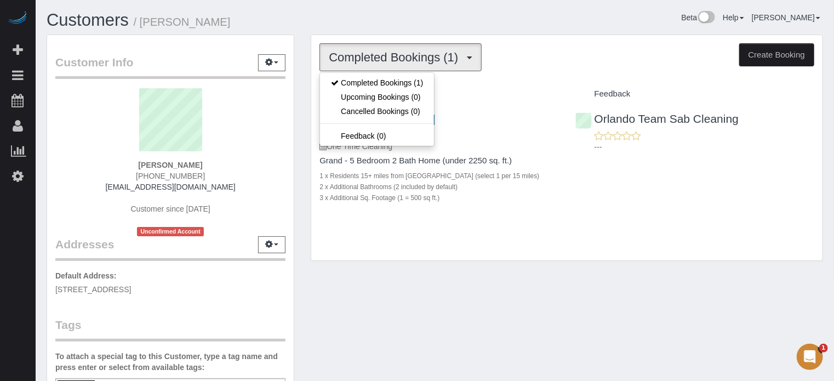
click at [467, 83] on div "Completed Bookings (1) Completed Bookings (1) Upcoming Bookings (0) Cancelled B…" at bounding box center [566, 148] width 511 height 226
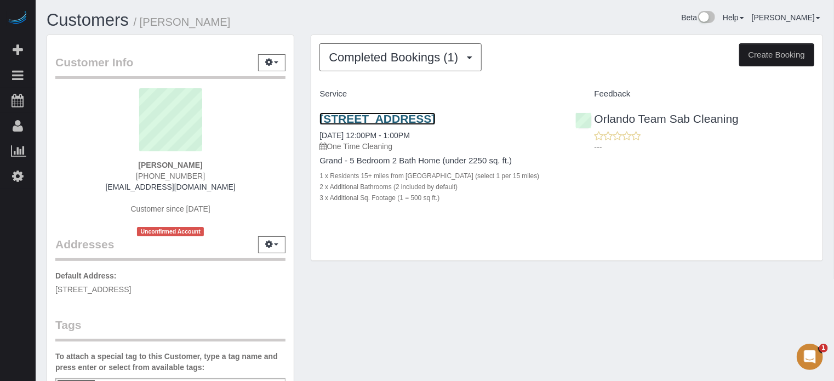
click at [435, 117] on link "[STREET_ADDRESS]" at bounding box center [377, 118] width 116 height 13
